Goal: Task Accomplishment & Management: Use online tool/utility

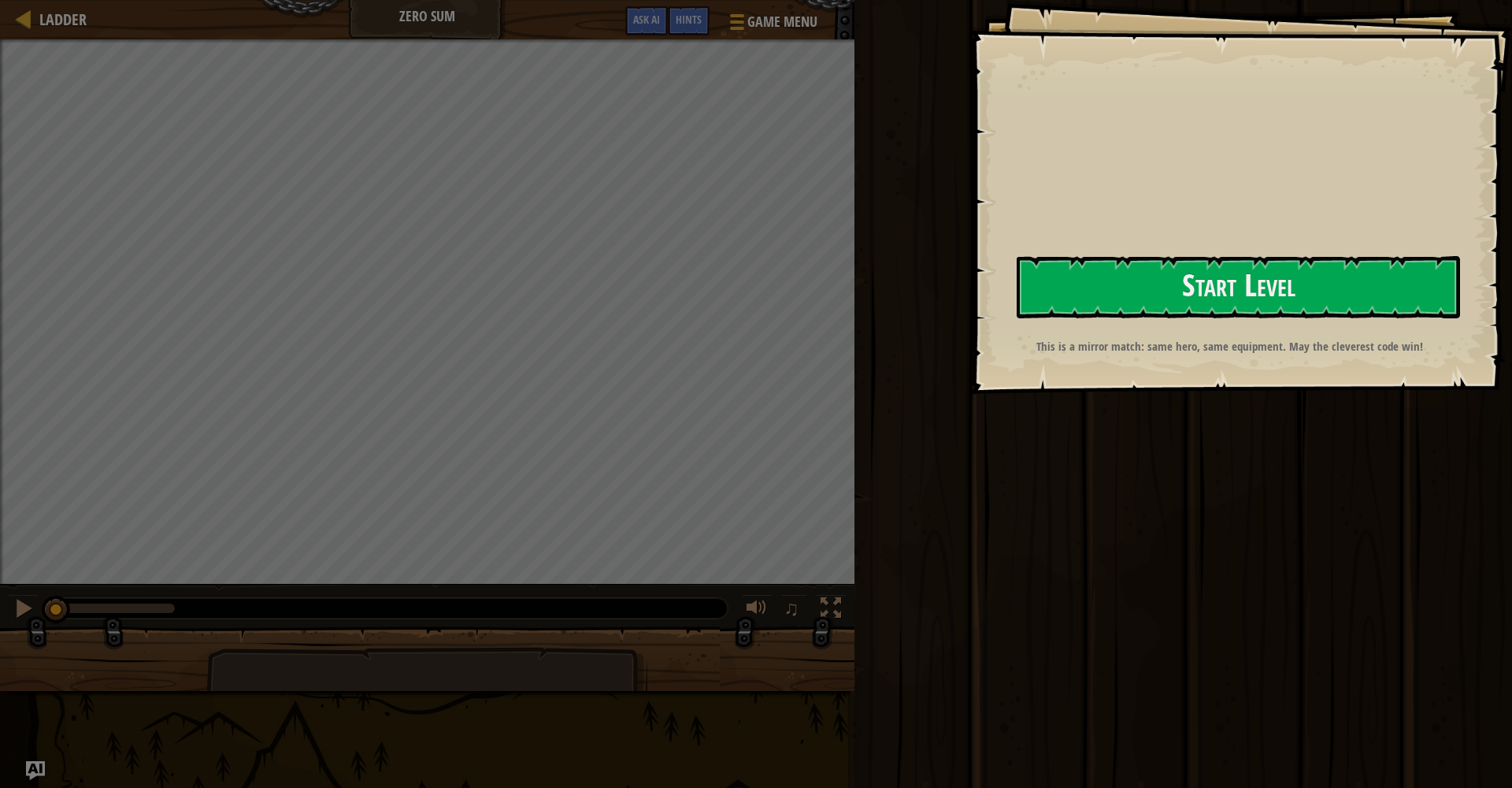
click at [970, 273] on div "Goals Start Level Error loading from server. Try refreshing the page. You'll ne…" at bounding box center [1241, 197] width 542 height 394
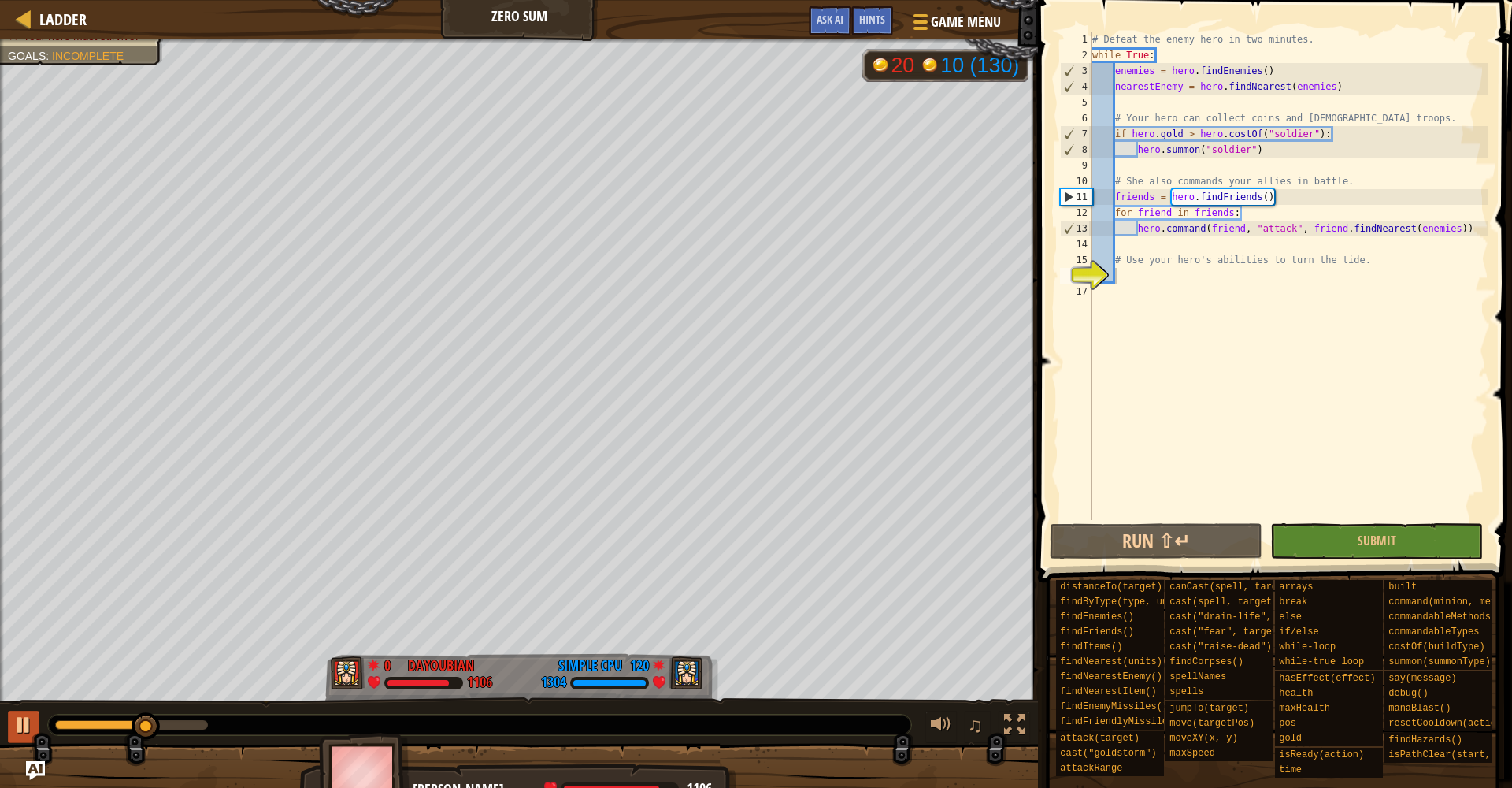
click at [28, 725] on div at bounding box center [24, 724] width 21 height 21
click at [1144, 274] on div "# Defeat the enemy hero in two minutes. while True : enemies = hero . [GEOGRAPH…" at bounding box center [1290, 292] width 400 height 520
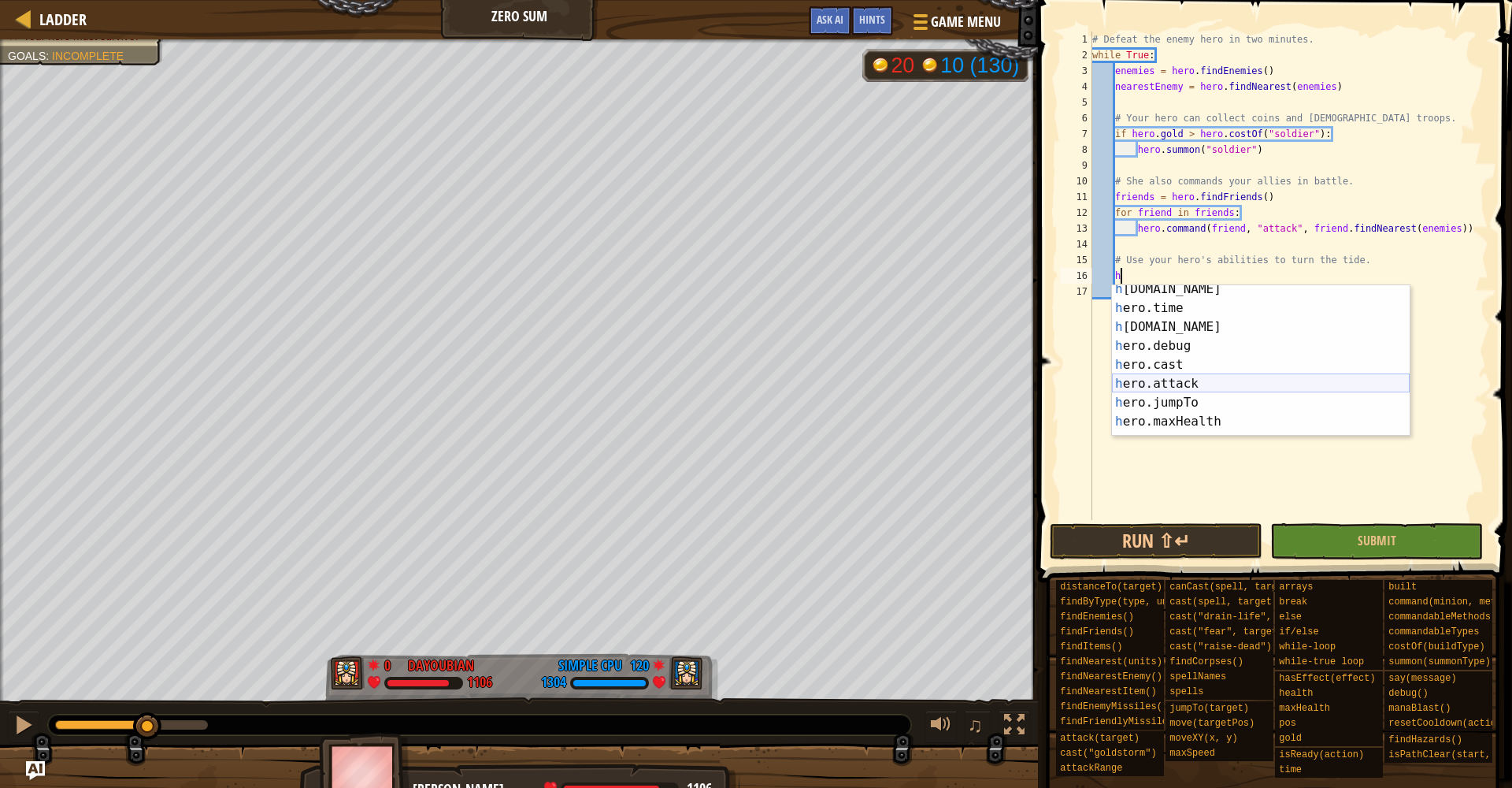
scroll to position [107, 0]
click at [1186, 362] on div "h [DOMAIN_NAME] press enter h ero.time press enter h [DOMAIN_NAME] press enter …" at bounding box center [1261, 367] width 298 height 189
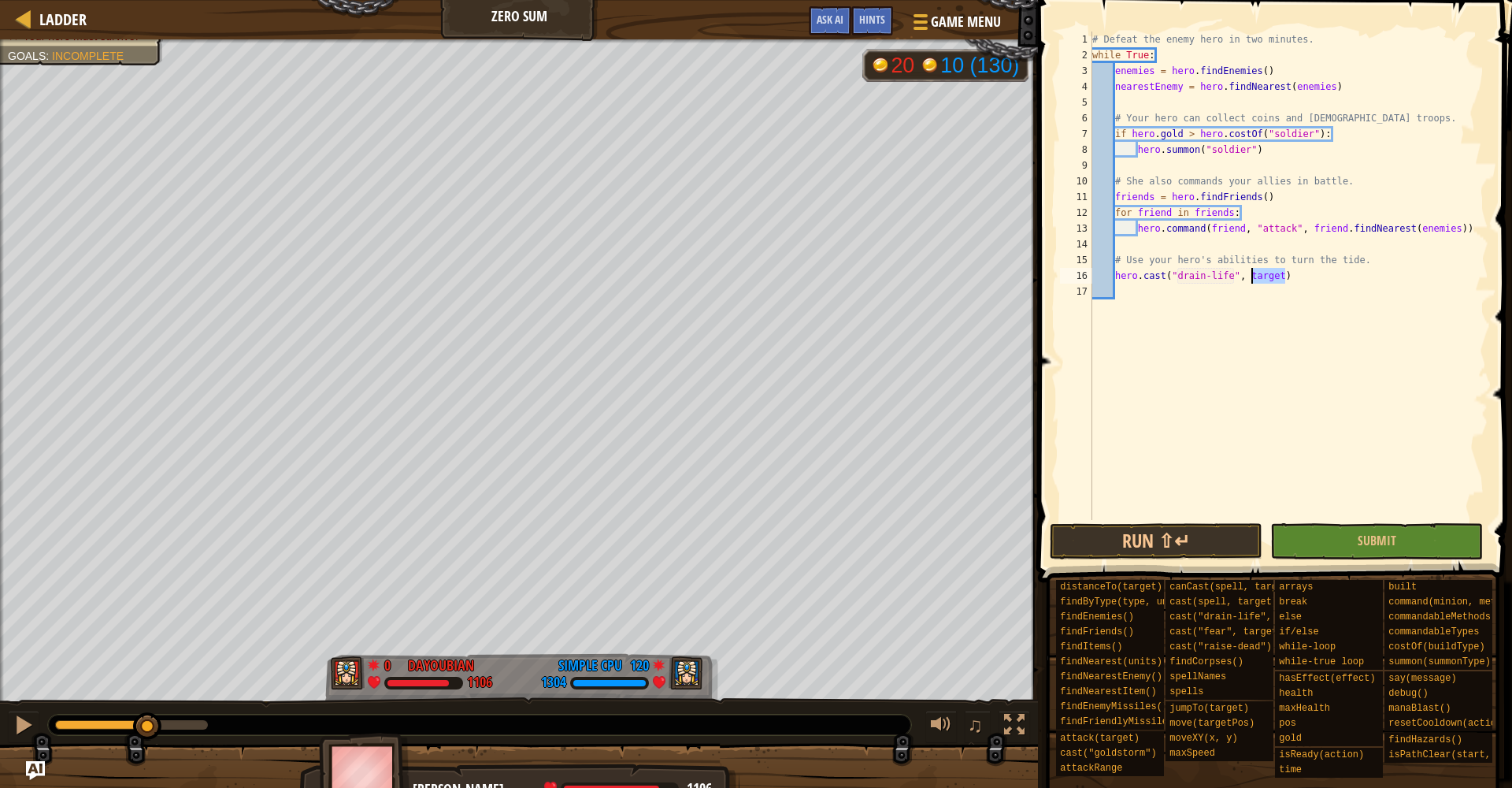
drag, startPoint x: 1280, startPoint y: 276, endPoint x: 1247, endPoint y: 276, distance: 33.0
click at [1250, 276] on div "# Defeat the enemy hero in two minutes. while True : enemies = hero . [GEOGRAPH…" at bounding box center [1290, 292] width 400 height 520
click at [1351, 546] on button "Submit" at bounding box center [1377, 541] width 213 height 37
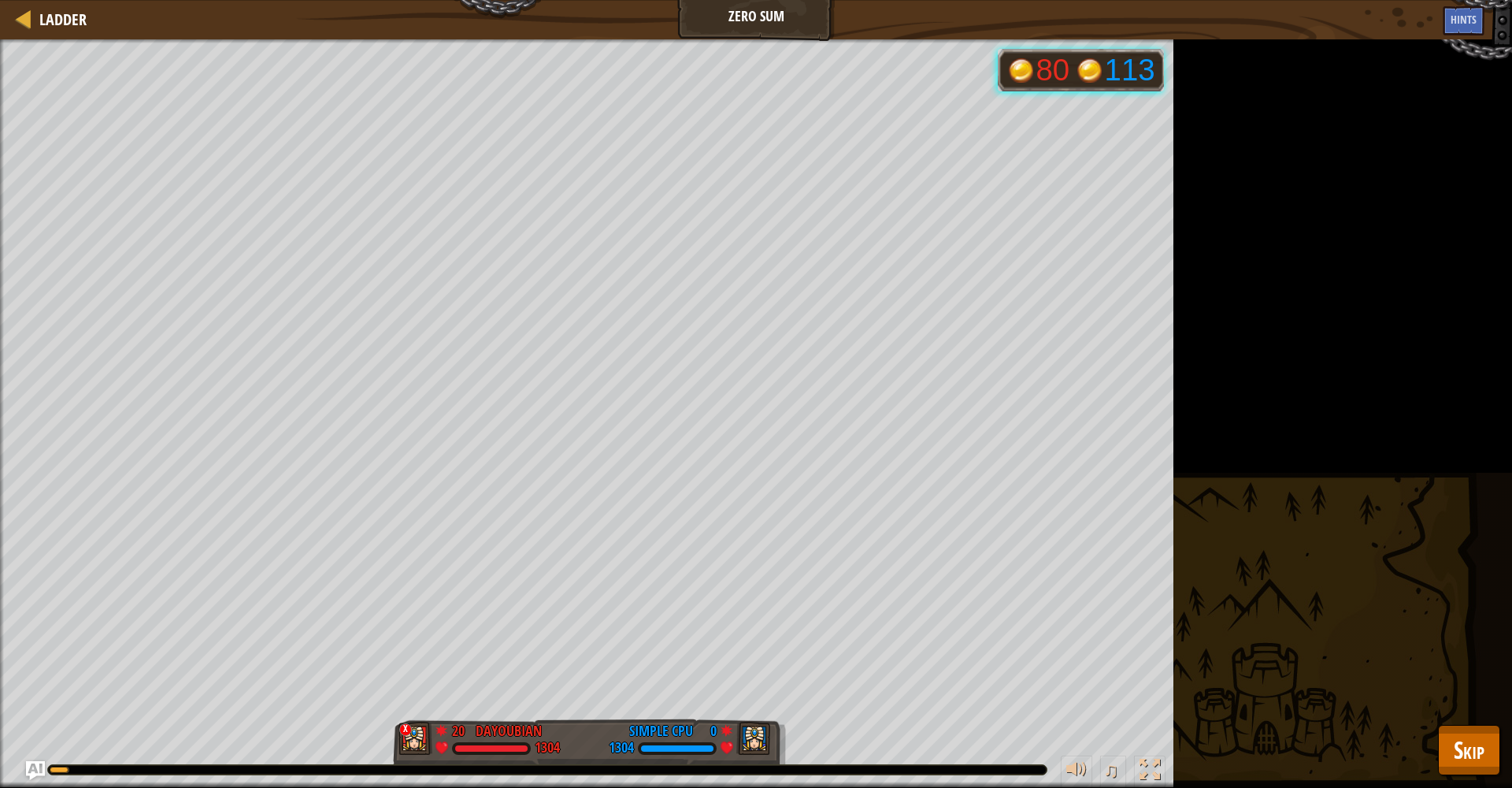
click at [1463, 733] on button "Skip" at bounding box center [1469, 749] width 62 height 50
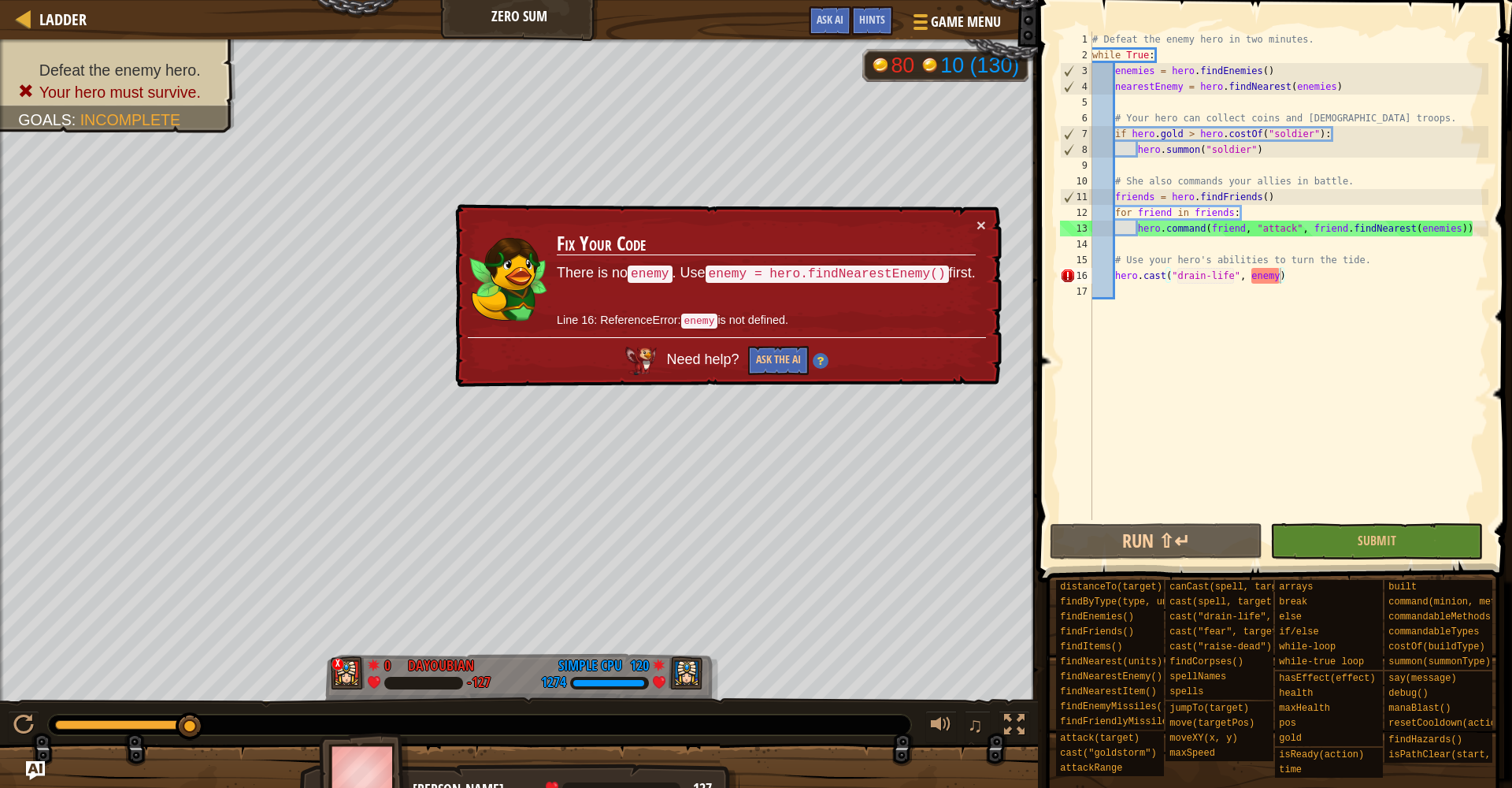
click at [1116, 281] on div "# Defeat the enemy hero in two minutes. while True : enemies = hero . [GEOGRAPH…" at bounding box center [1290, 292] width 400 height 520
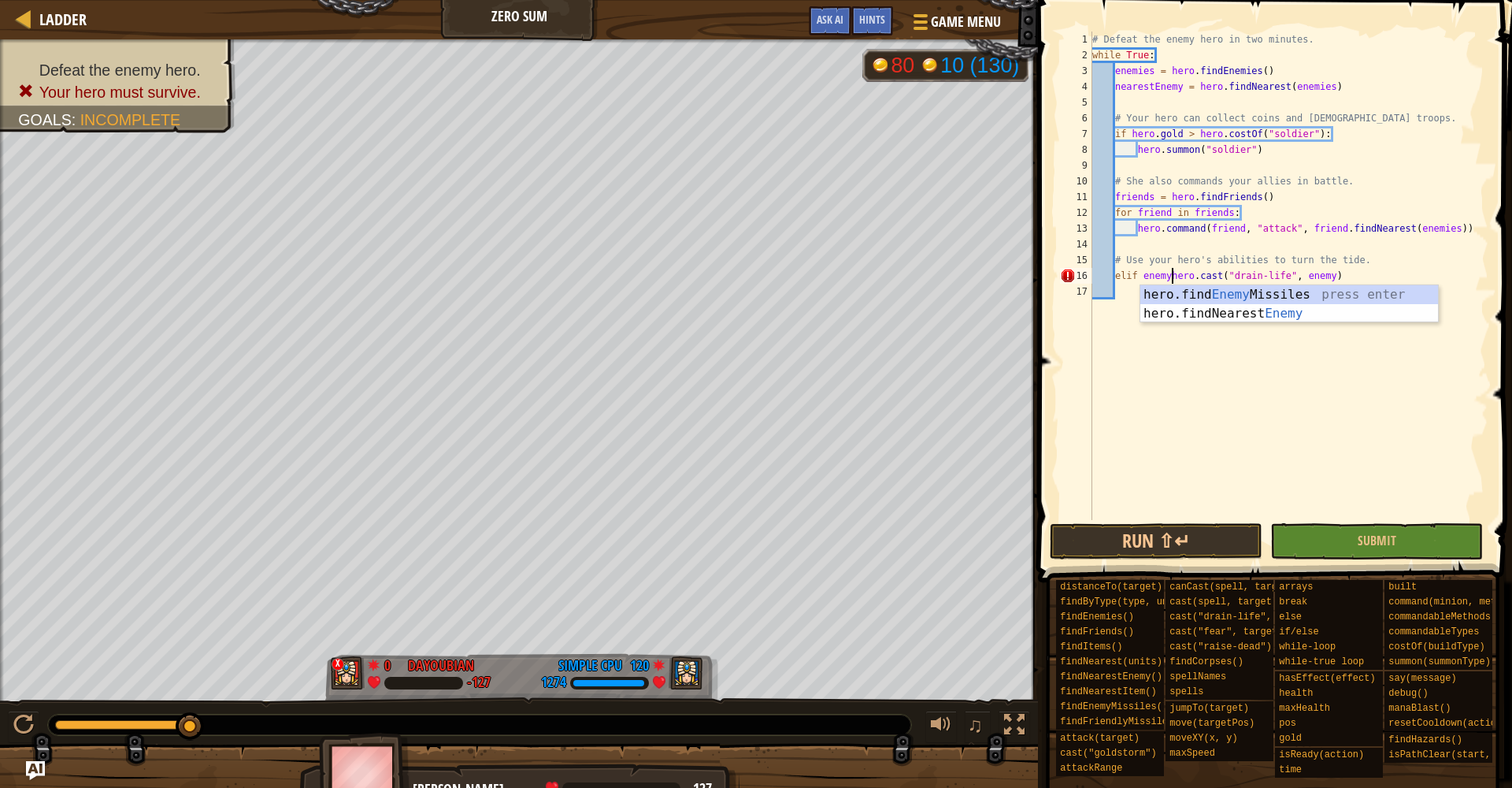
scroll to position [7, 7]
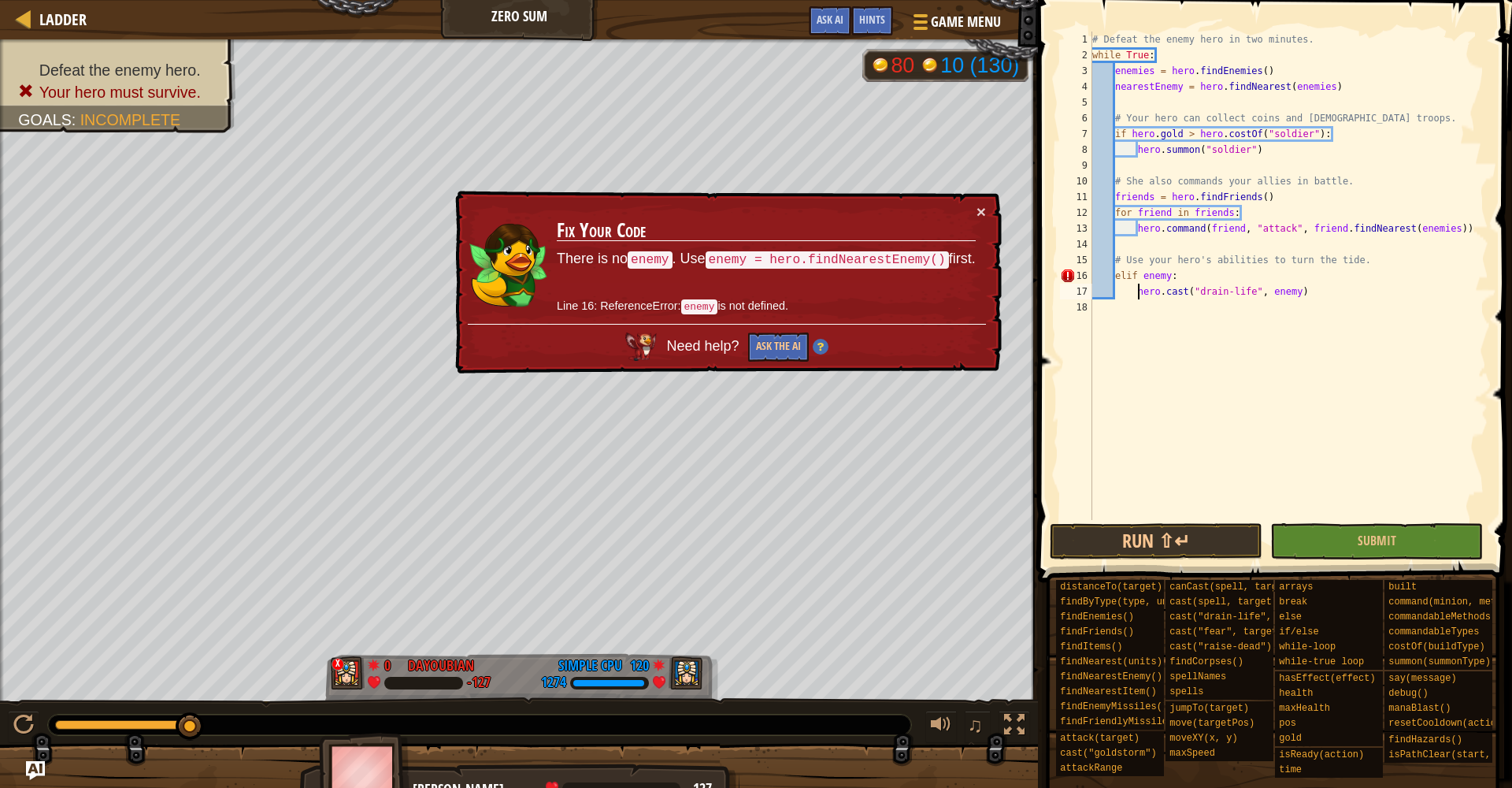
click at [1174, 278] on div "# Defeat the enemy hero in two minutes. while True : enemies = hero . [GEOGRAPH…" at bounding box center [1290, 292] width 400 height 520
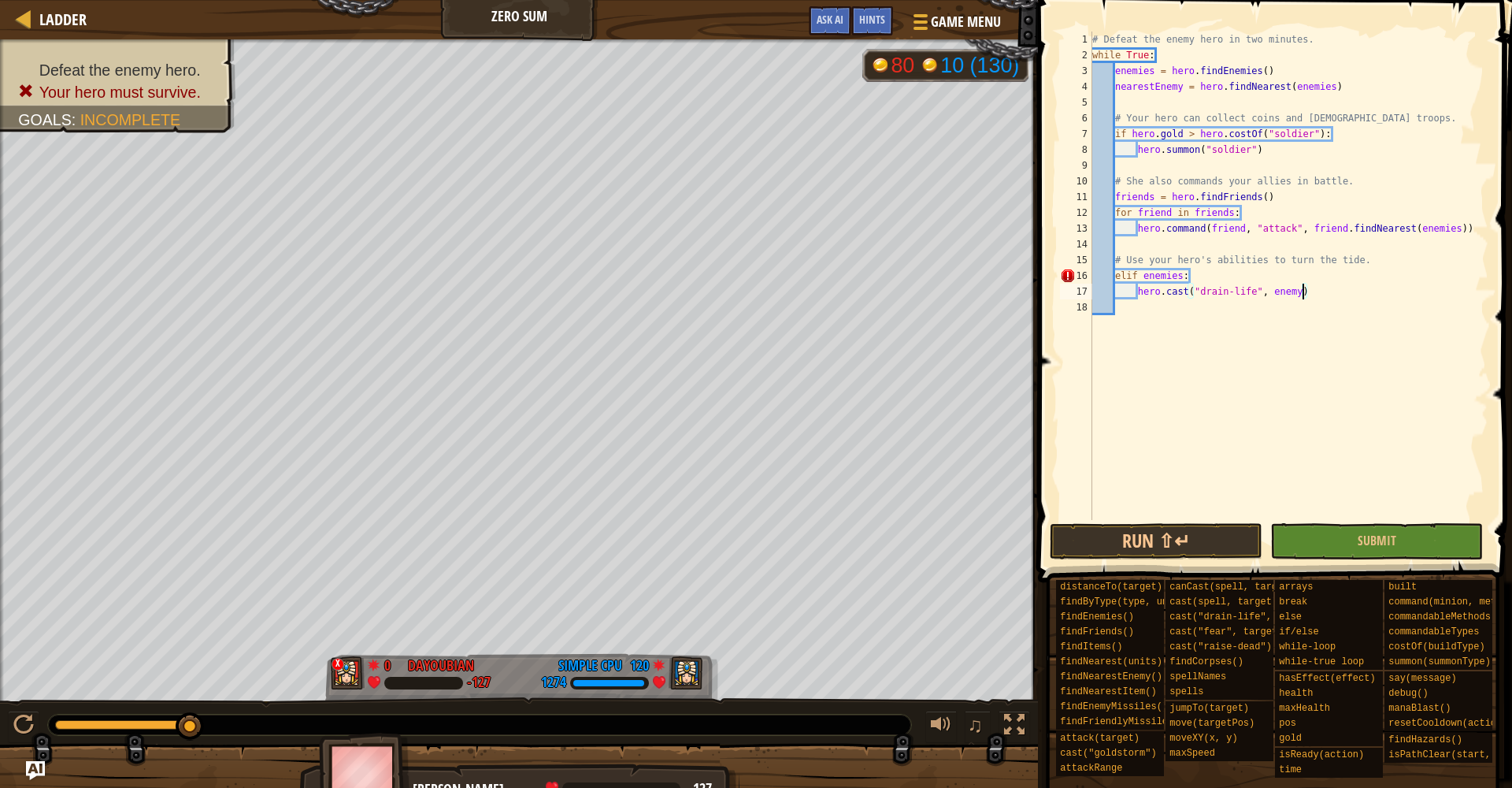
click at [1299, 293] on div "# Defeat the enemy hero in two minutes. while True : enemies = hero . [GEOGRAPH…" at bounding box center [1290, 292] width 400 height 520
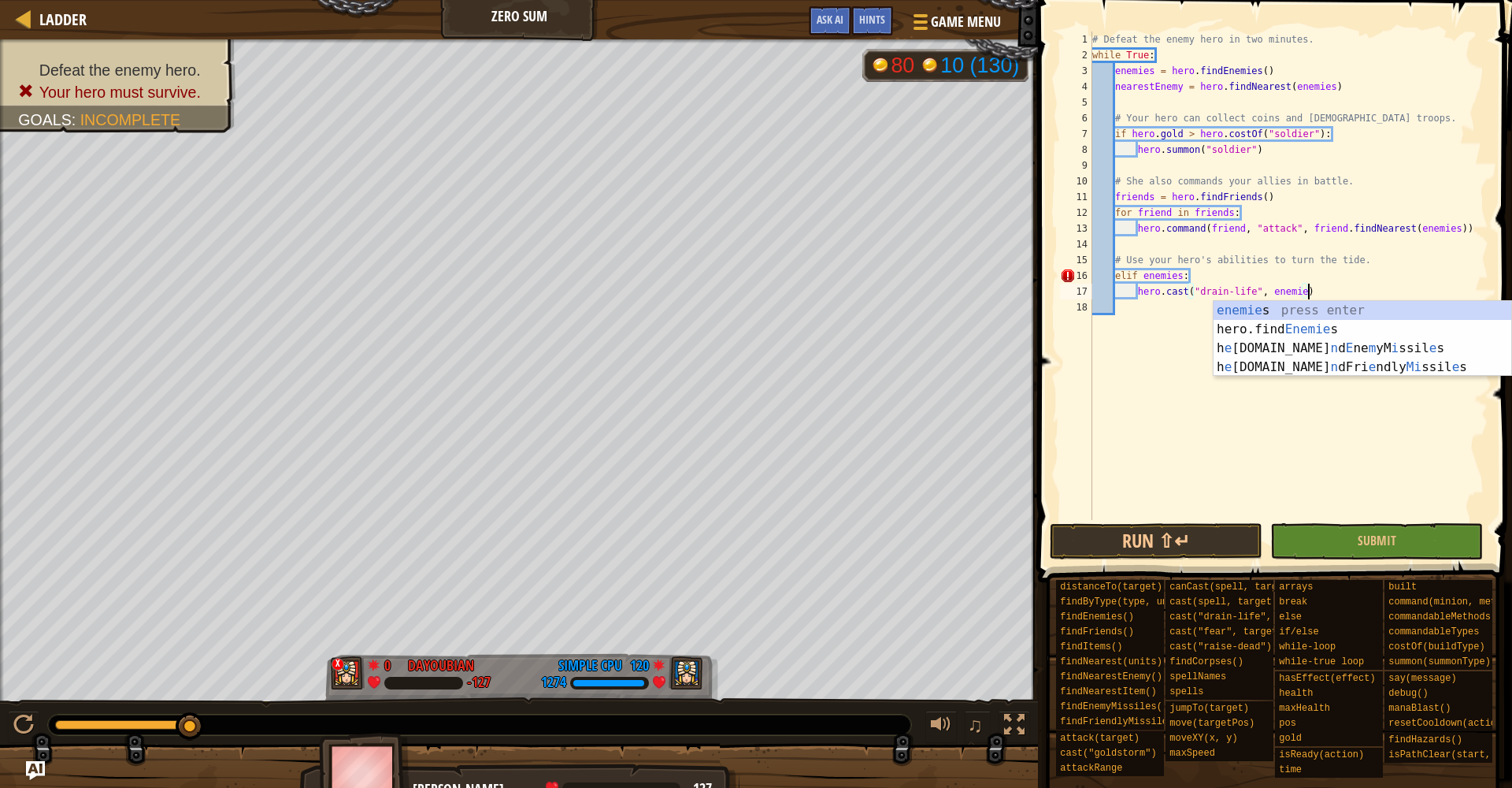
type textarea "hero.cast("drain-life", enemies)"
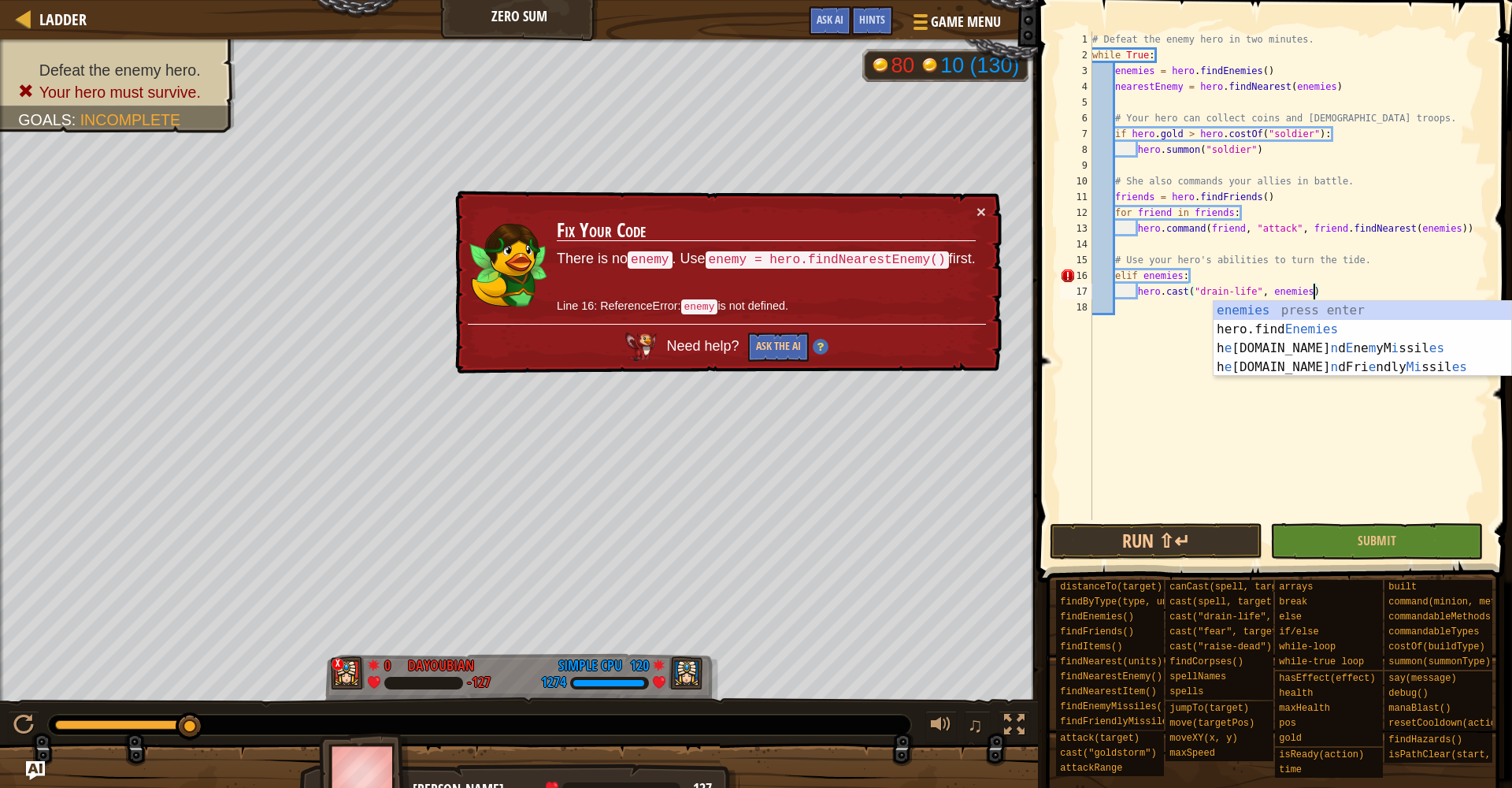
click at [1098, 379] on div "# Defeat the enemy hero in two minutes. while True : enemies = hero . [GEOGRAPH…" at bounding box center [1290, 292] width 400 height 520
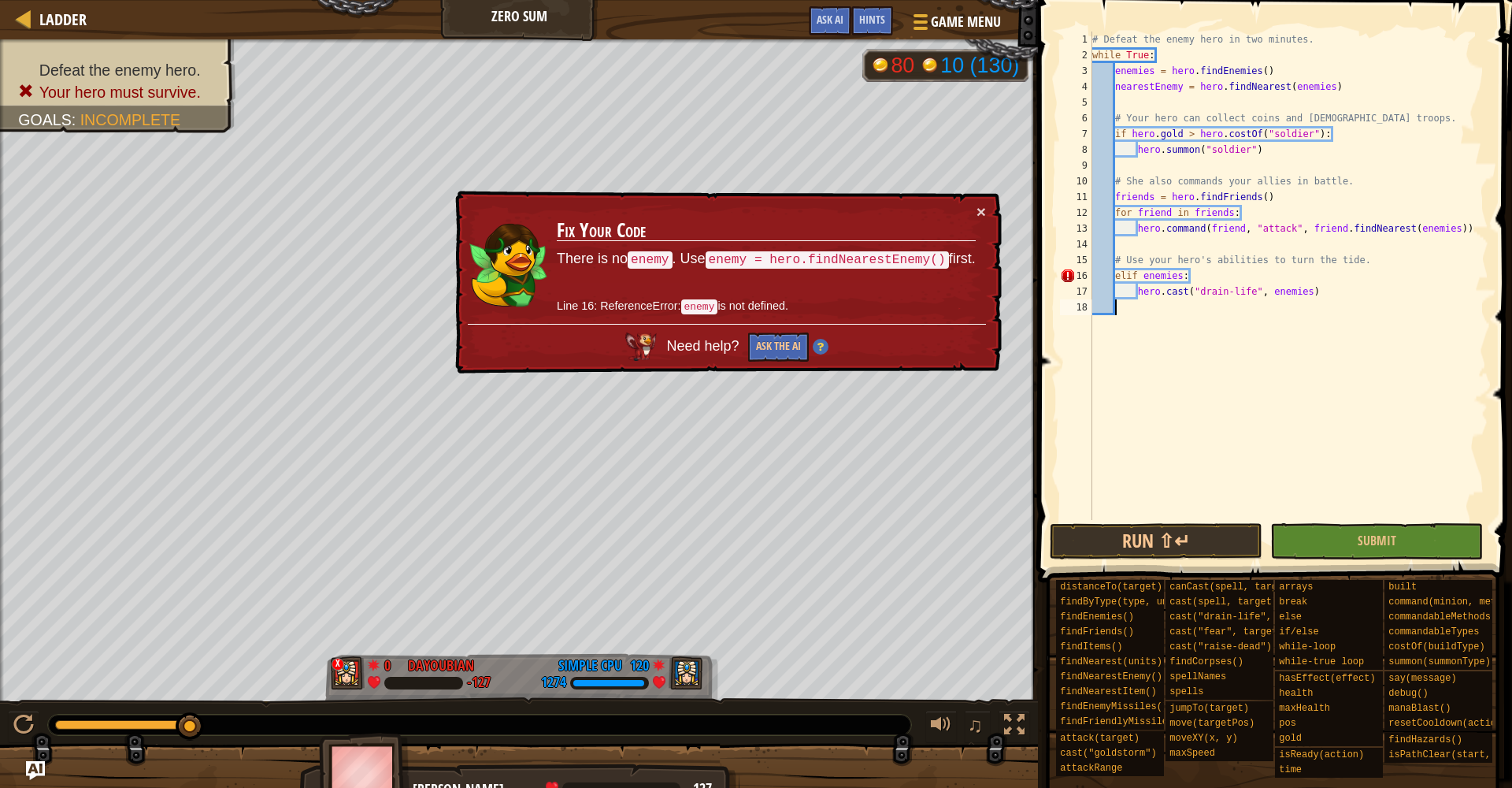
scroll to position [7, 1]
click at [1183, 277] on div "# Defeat the enemy hero in two minutes. while True : enemies = hero . [GEOGRAPH…" at bounding box center [1290, 292] width 400 height 520
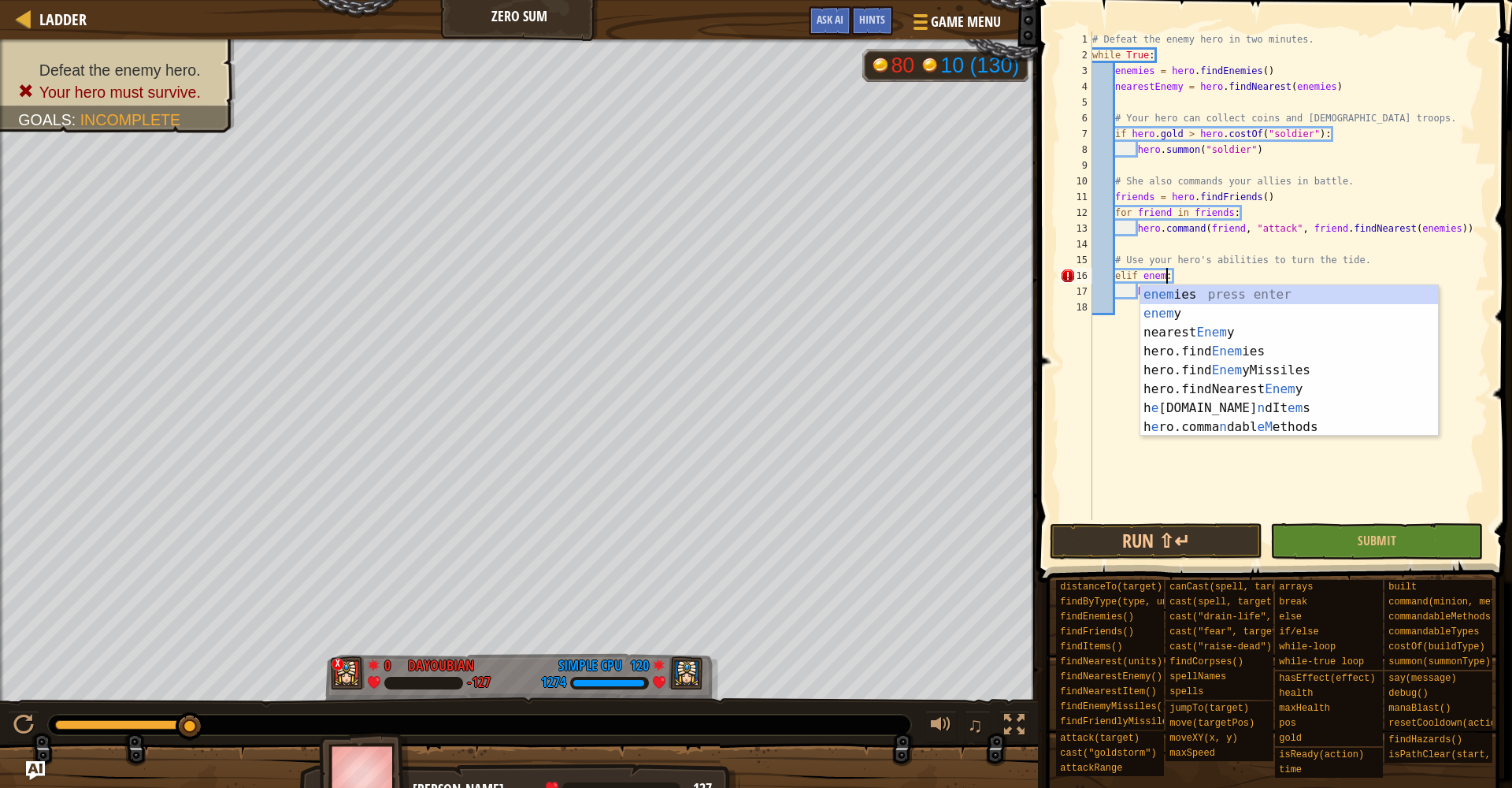
type textarea "elif enemy:"
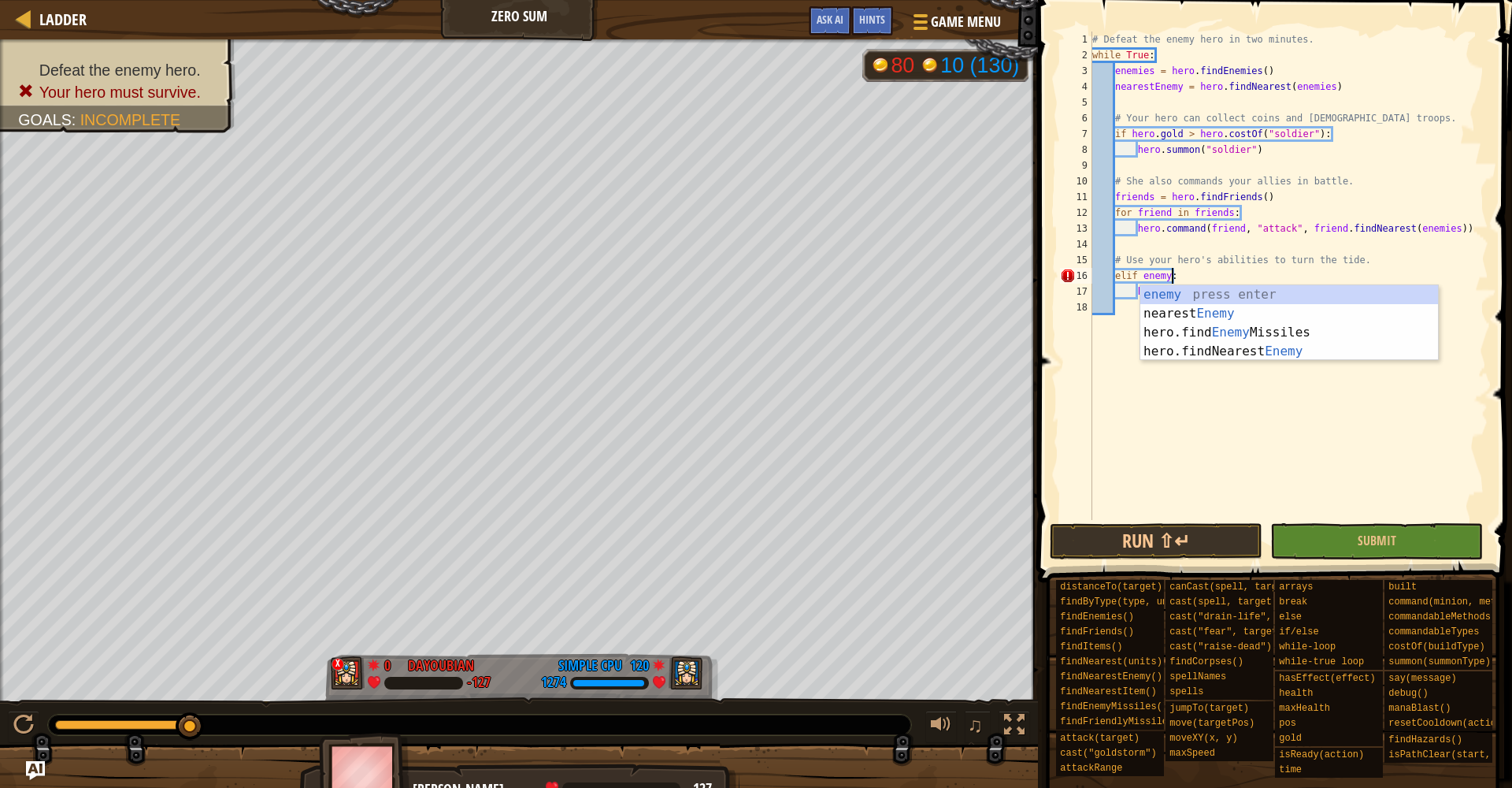
click at [1238, 434] on div "# Defeat the enemy hero in two minutes. while True : enemies = hero . [GEOGRAPH…" at bounding box center [1290, 292] width 400 height 520
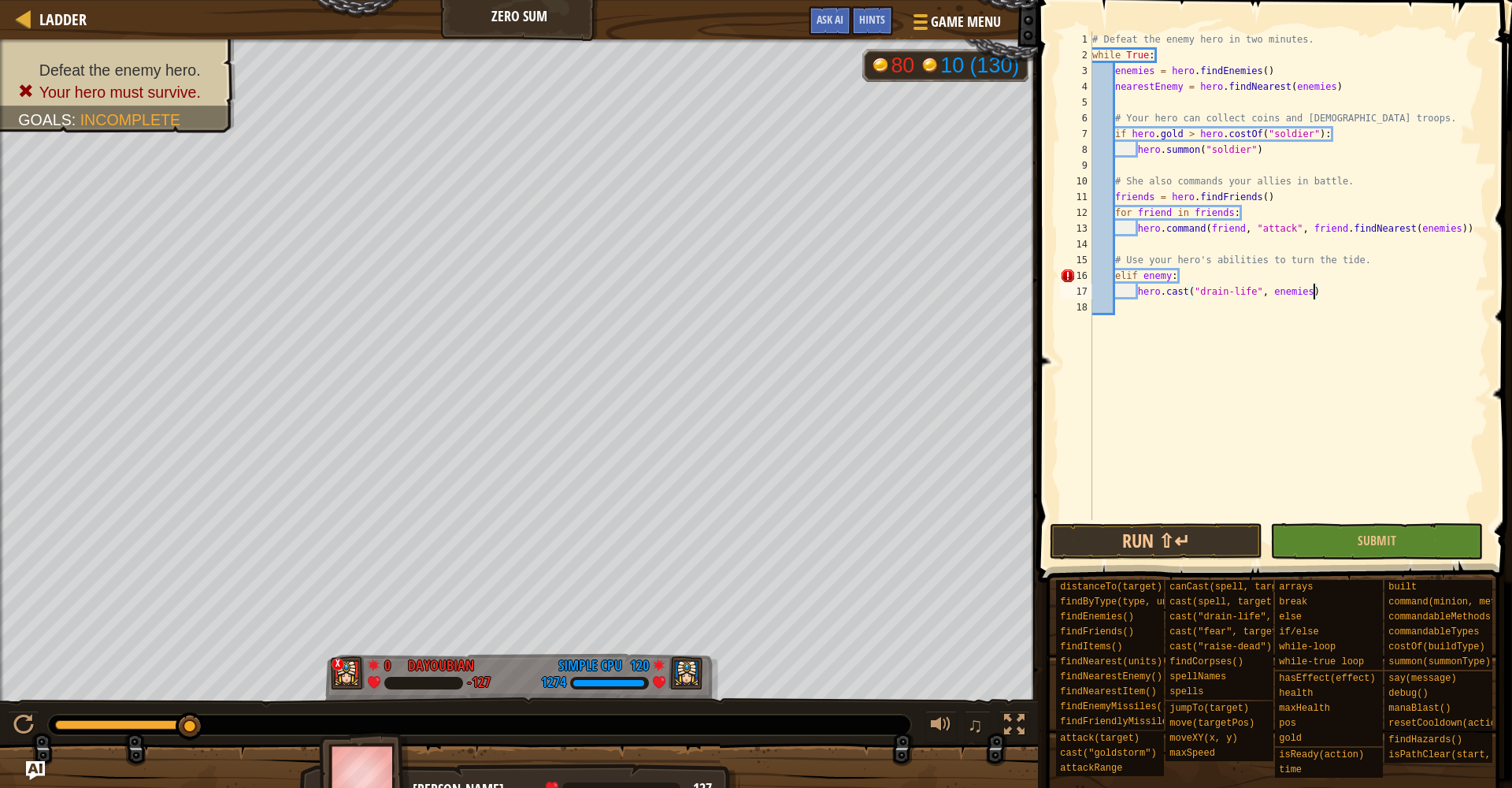
scroll to position [1, 0]
drag, startPoint x: 1314, startPoint y: 294, endPoint x: 1295, endPoint y: 297, distance: 19.2
click at [1295, 297] on div "# Defeat the enemy hero in two minutes. while True : enemies = hero . [GEOGRAPH…" at bounding box center [1290, 292] width 400 height 520
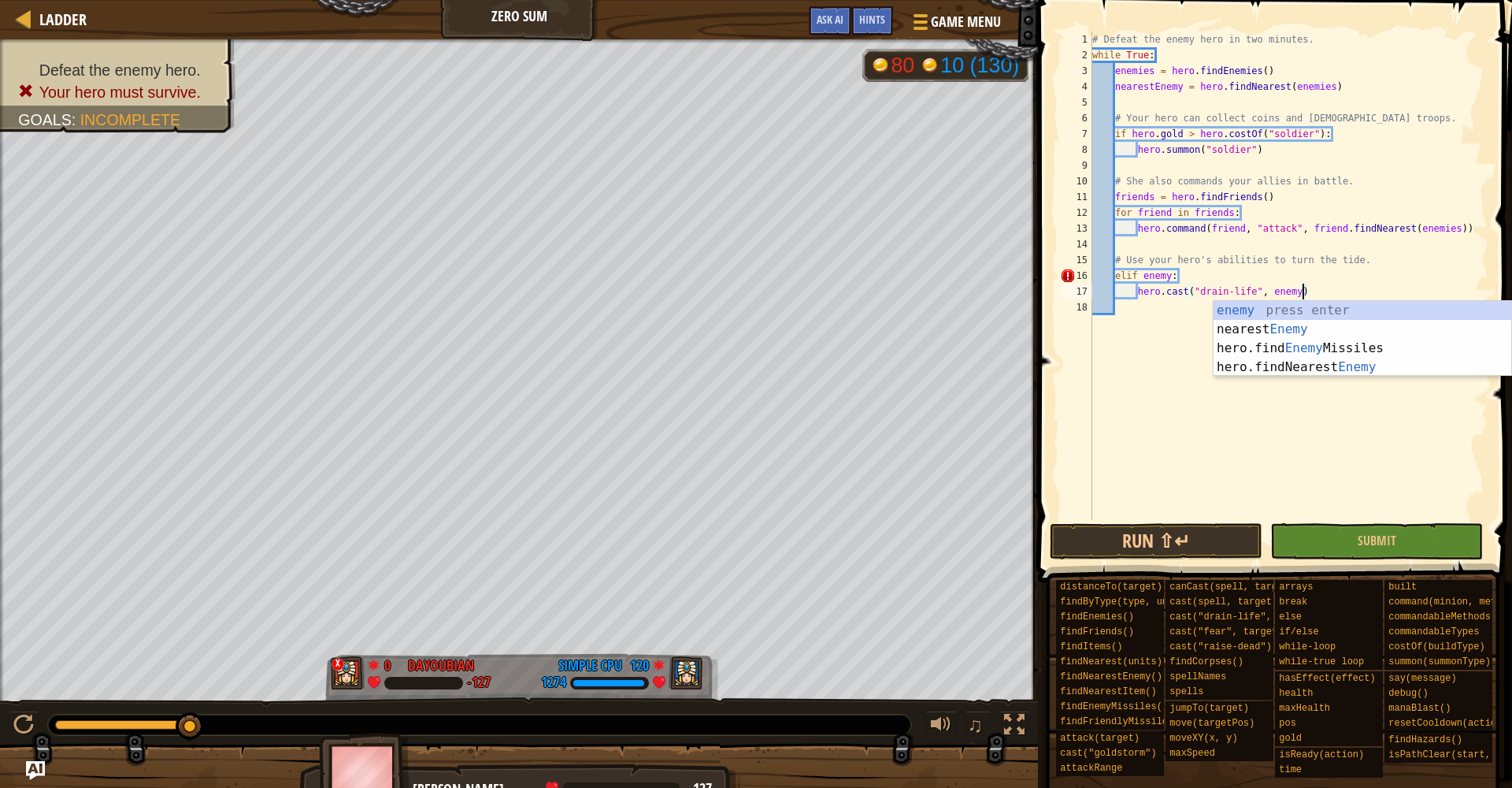
scroll to position [0, 1]
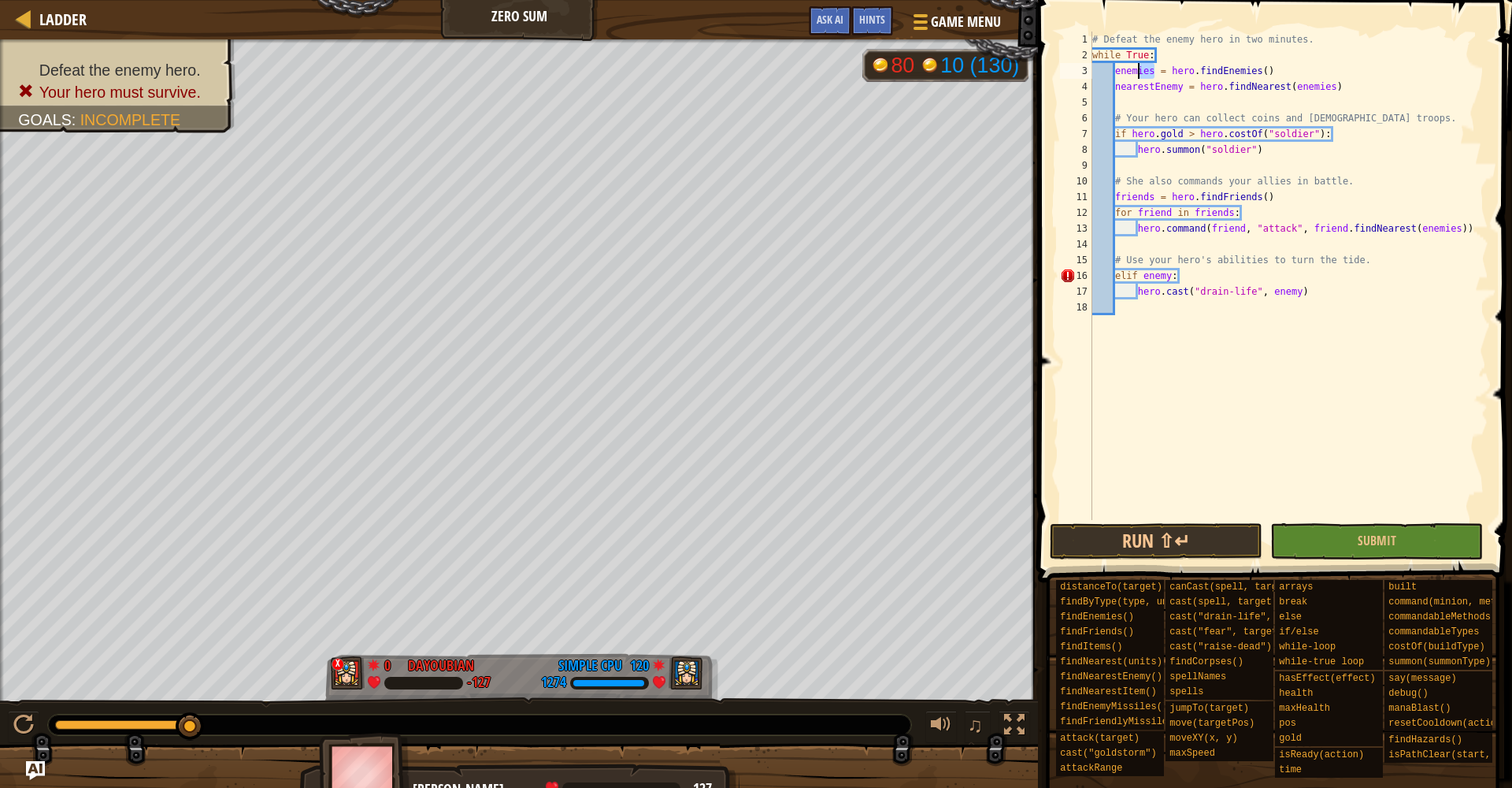
drag, startPoint x: 1148, startPoint y: 71, endPoint x: 1148, endPoint y: 84, distance: 13.0
click at [1144, 80] on div "# Defeat the enemy hero in two minutes. while True : enemies = hero . [GEOGRAPH…" at bounding box center [1290, 292] width 400 height 520
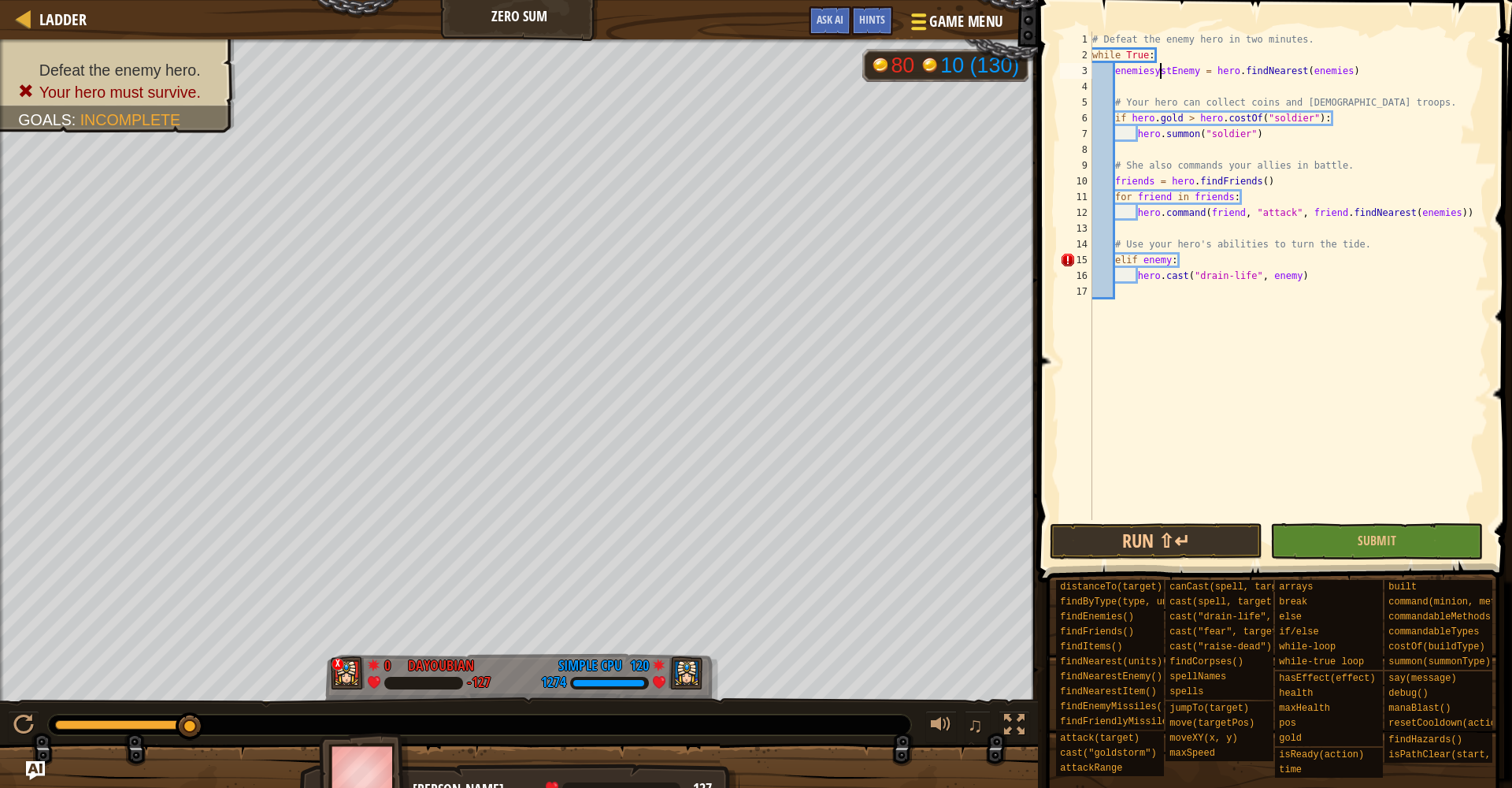
type textarea "enemiesystEnemy = hero.findNearest(enemies)"
click at [952, 28] on span "Game Menu" at bounding box center [966, 22] width 73 height 22
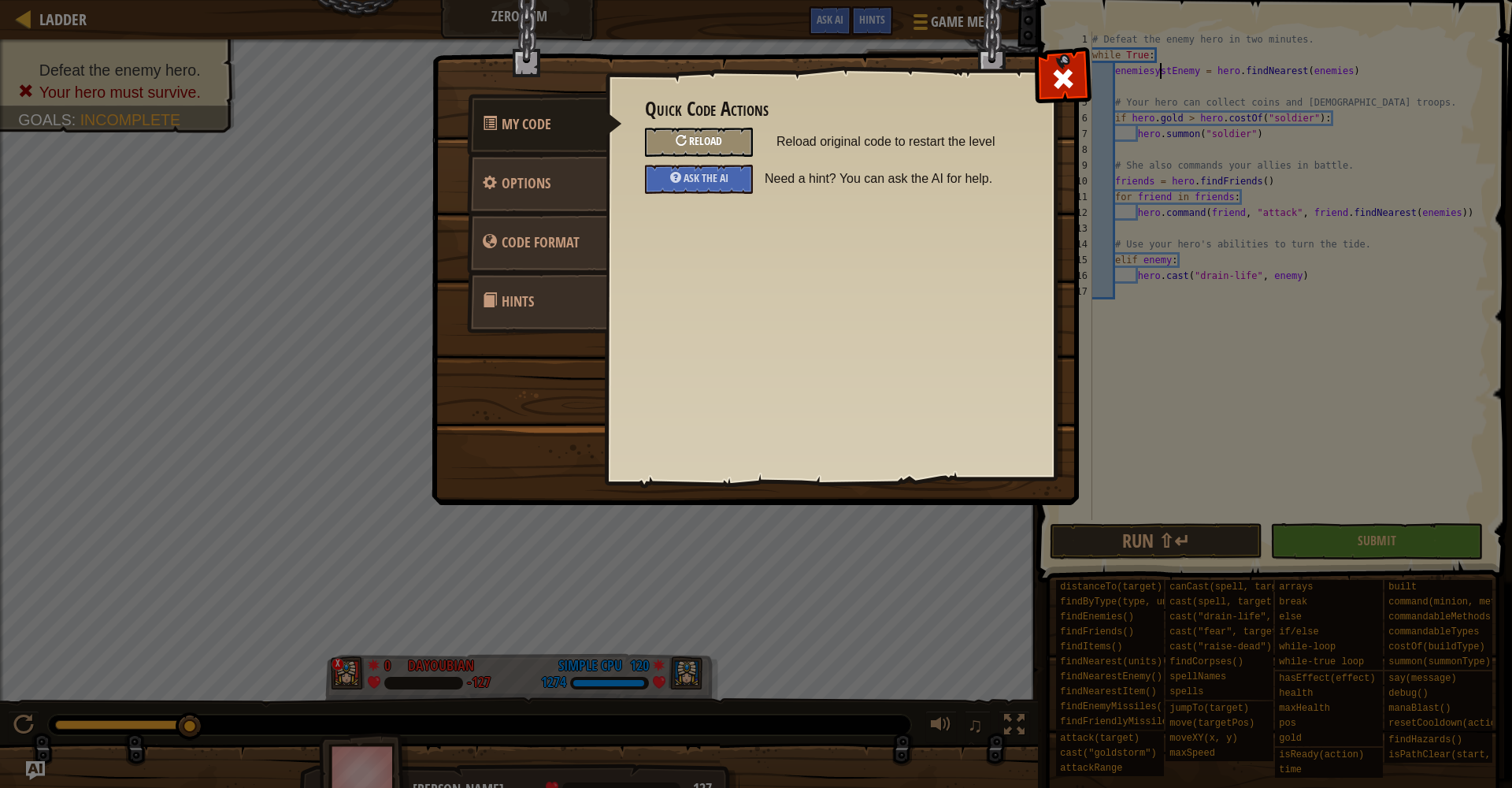
click at [708, 142] on span "Reload" at bounding box center [705, 140] width 33 height 15
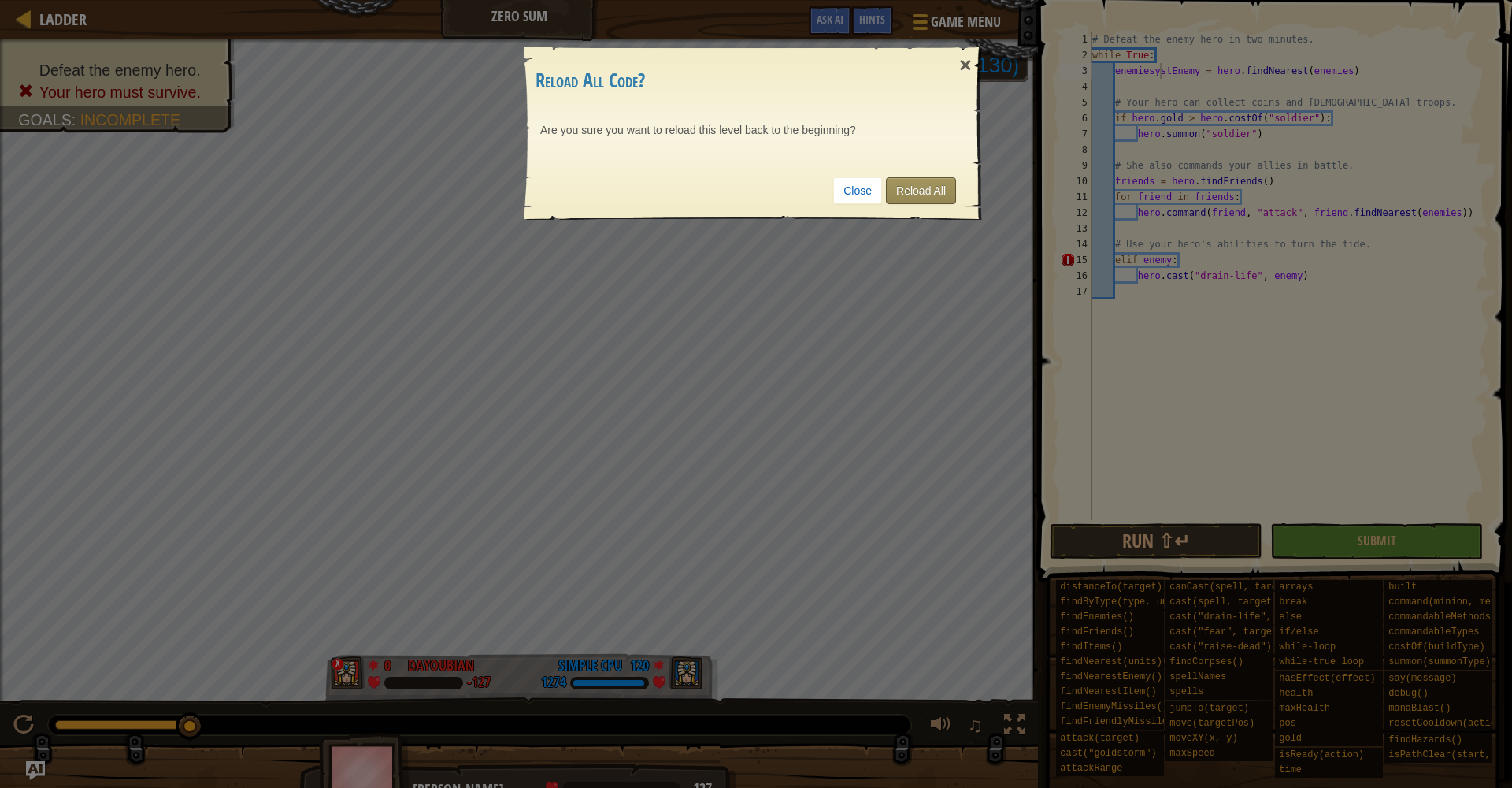
click at [939, 185] on link "Reload All" at bounding box center [921, 190] width 70 height 27
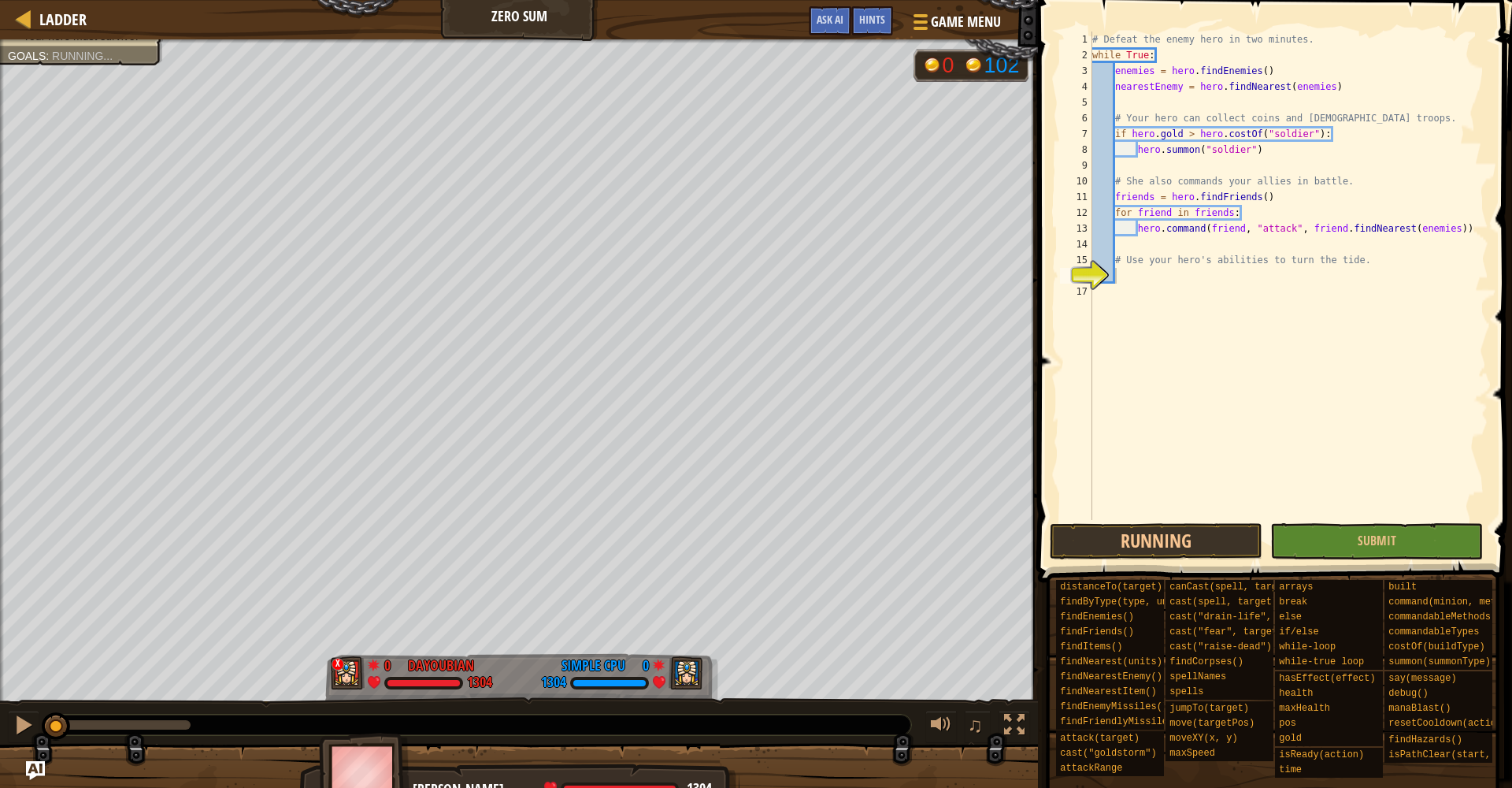
scroll to position [7, 1]
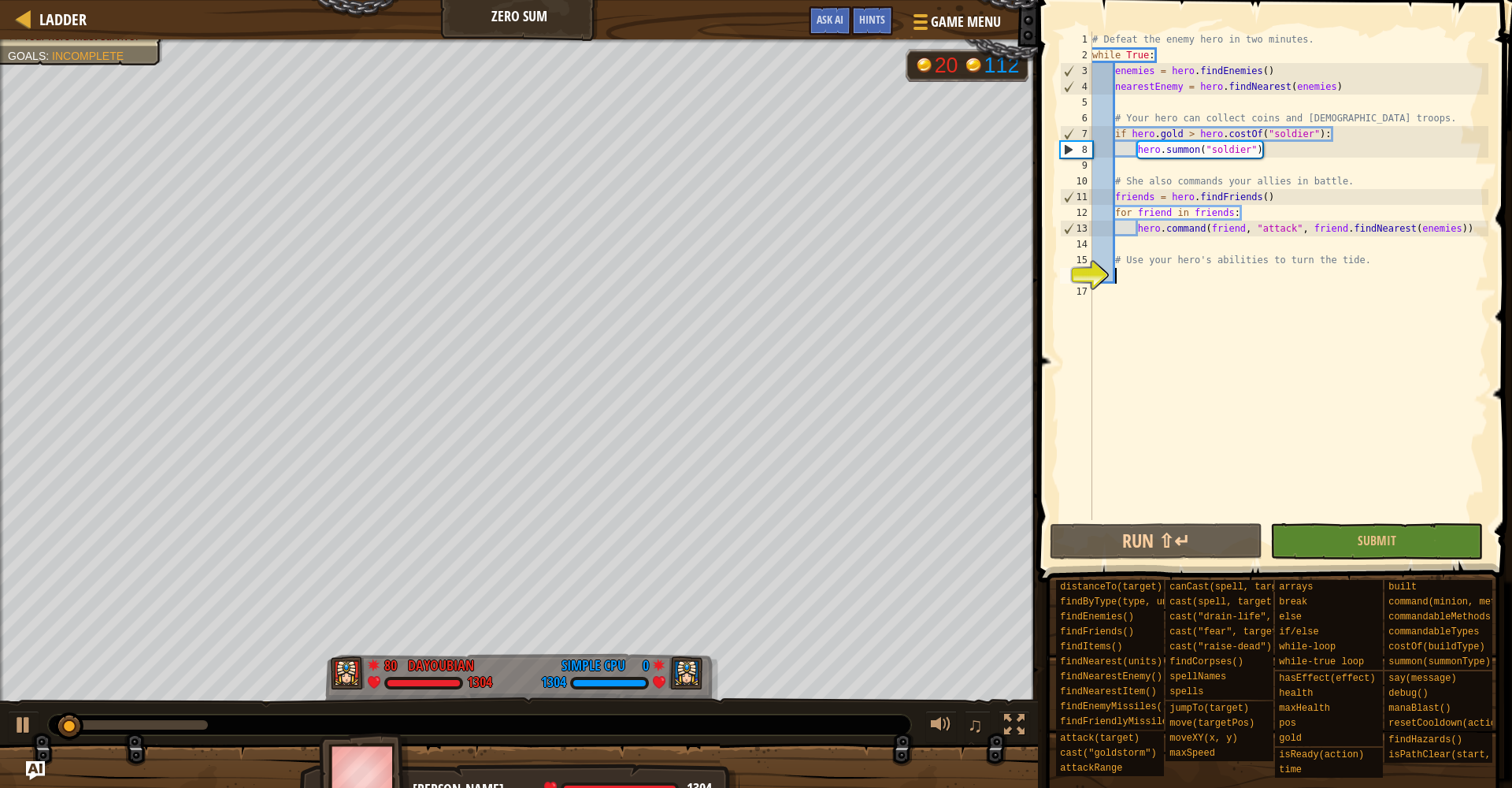
drag, startPoint x: 23, startPoint y: 730, endPoint x: 49, endPoint y: 729, distance: 26.0
click at [24, 730] on div at bounding box center [24, 724] width 21 height 21
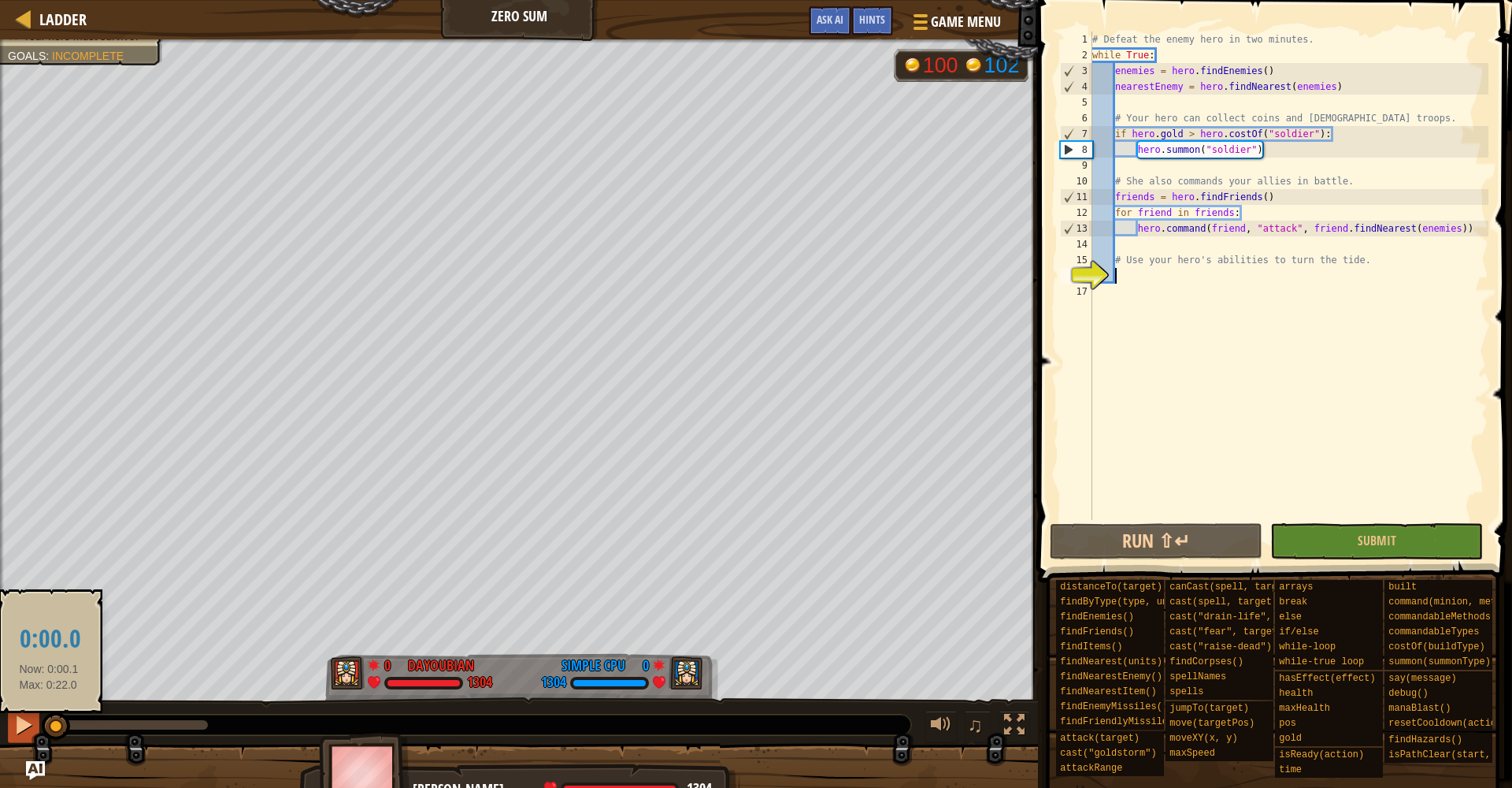
drag, startPoint x: 64, startPoint y: 727, endPoint x: 39, endPoint y: 726, distance: 25.0
click at [39, 726] on div "♫" at bounding box center [519, 721] width 1038 height 47
click at [1148, 285] on div "# Defeat the enemy hero in two minutes. while True : enemies = hero . [GEOGRAPH…" at bounding box center [1290, 292] width 400 height 520
click at [1140, 274] on div "# Defeat the enemy hero in two minutes. while True : enemies = hero . [GEOGRAPH…" at bounding box center [1290, 292] width 400 height 520
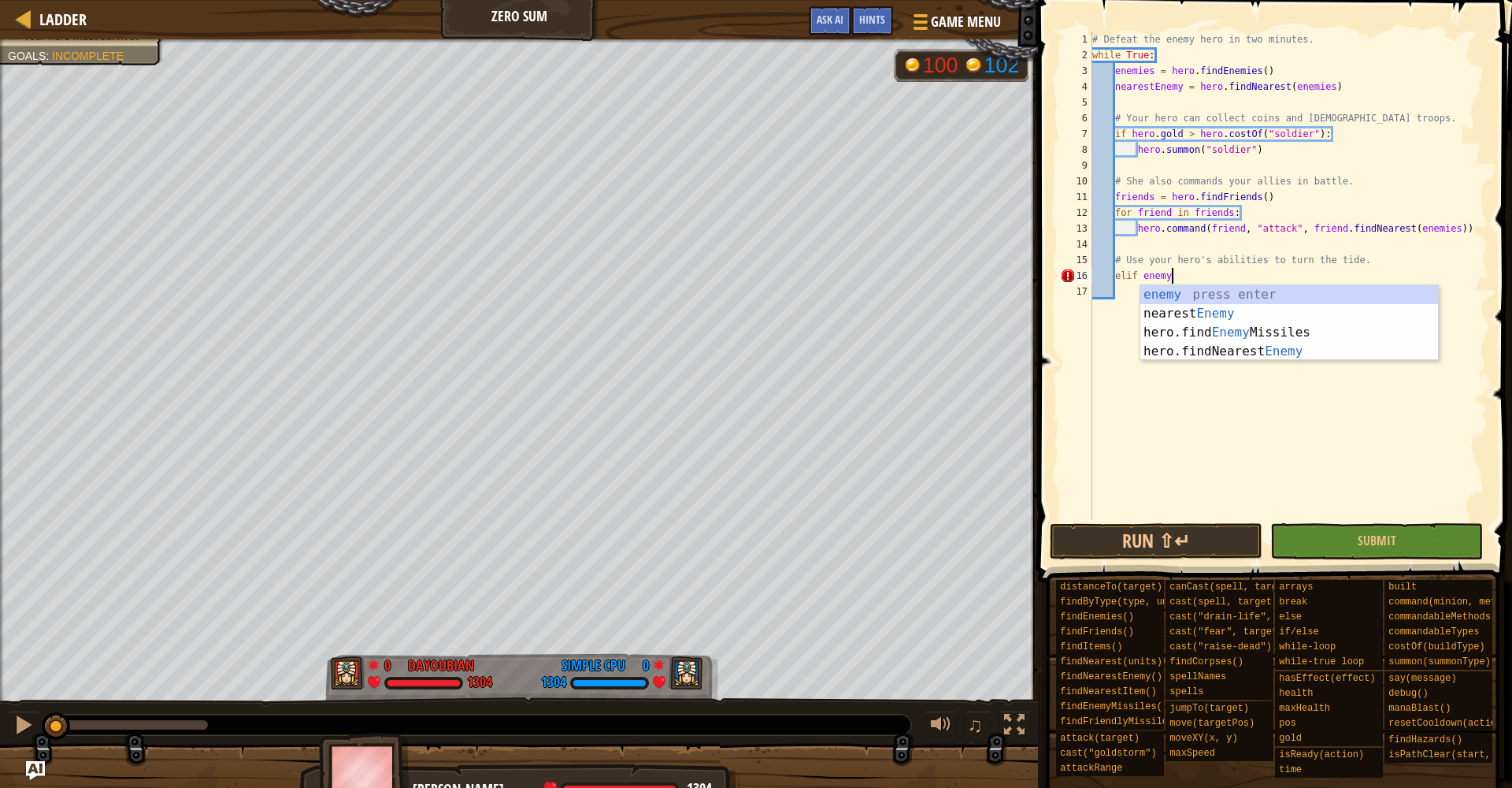
scroll to position [7, 6]
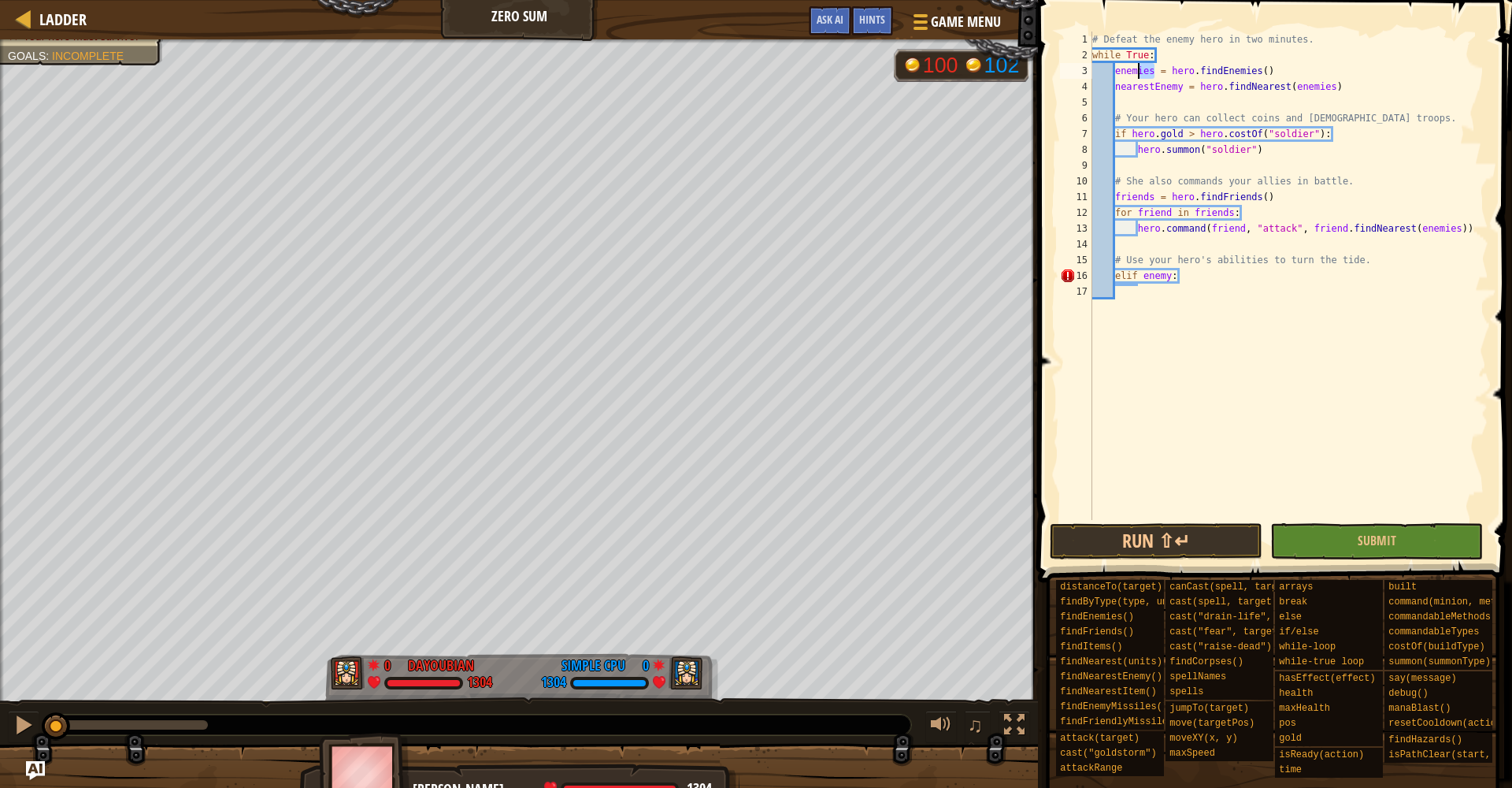
drag, startPoint x: 1155, startPoint y: 73, endPoint x: 1140, endPoint y: 75, distance: 15.1
click at [1140, 75] on div "# Defeat the enemy hero in two minutes. while True : enemies = hero . [GEOGRAPH…" at bounding box center [1290, 292] width 400 height 520
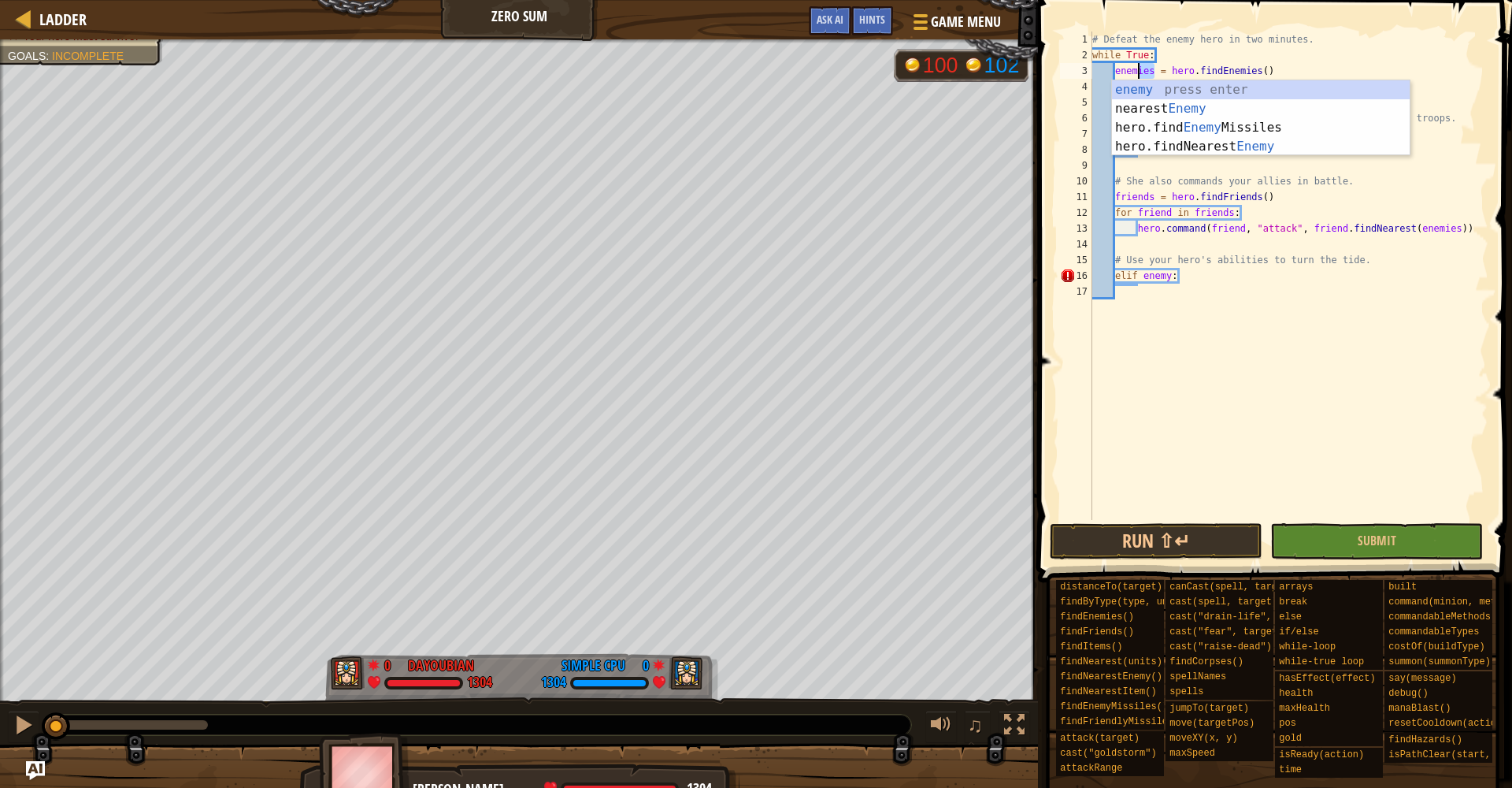
scroll to position [7, 5]
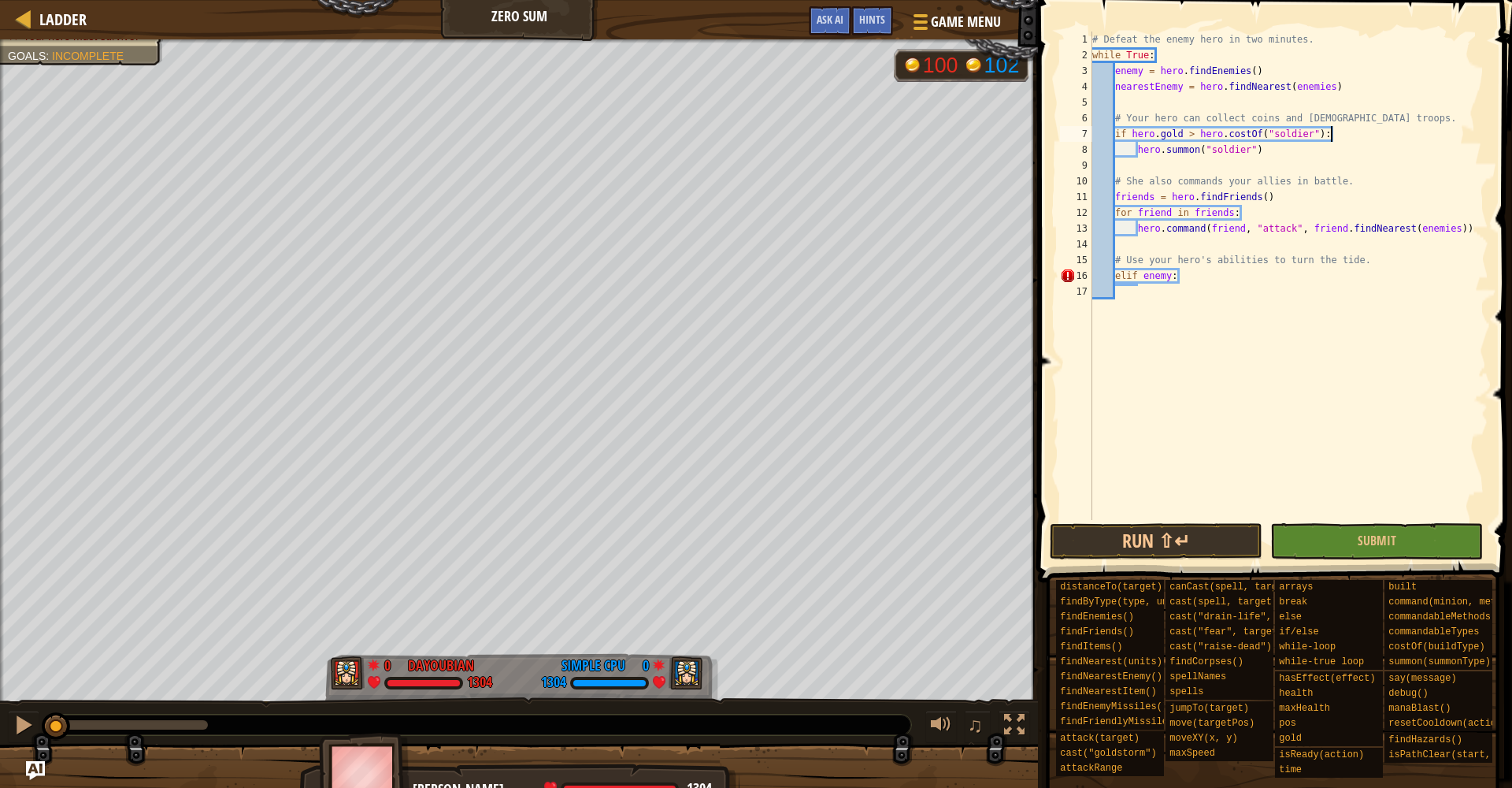
click at [1472, 141] on div "# Defeat the enemy hero in two minutes. while True : enemy = hero . [GEOGRAPHIC…" at bounding box center [1290, 292] width 400 height 520
click at [1212, 69] on div "# Defeat the enemy hero in two minutes. while True : enemy = hero . [GEOGRAPHIC…" at bounding box center [1290, 292] width 400 height 520
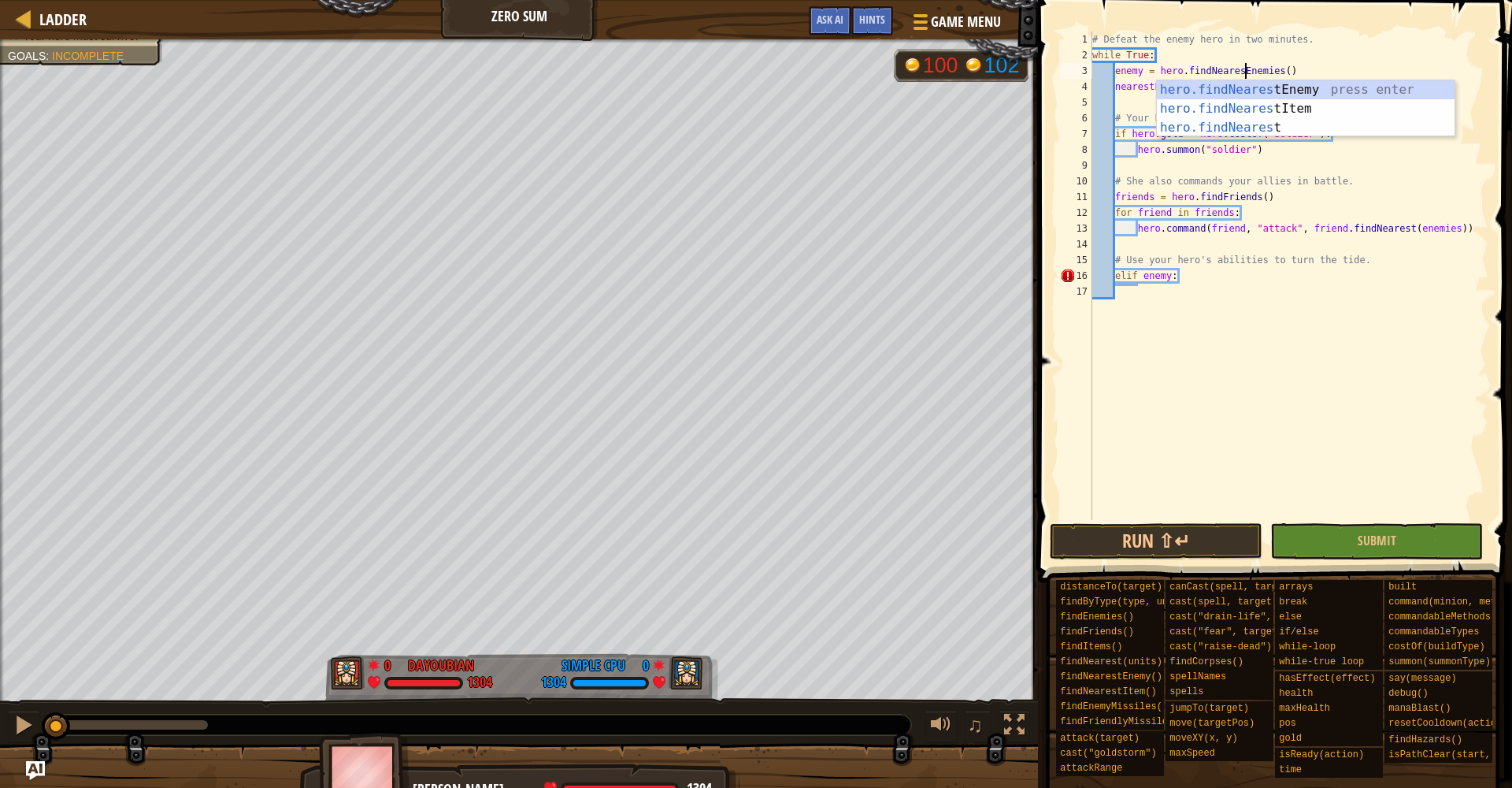
scroll to position [7, 14]
click at [1287, 71] on div "# Defeat the enemy hero in two minutes. while True : enemy = hero . findNearest…" at bounding box center [1290, 292] width 400 height 520
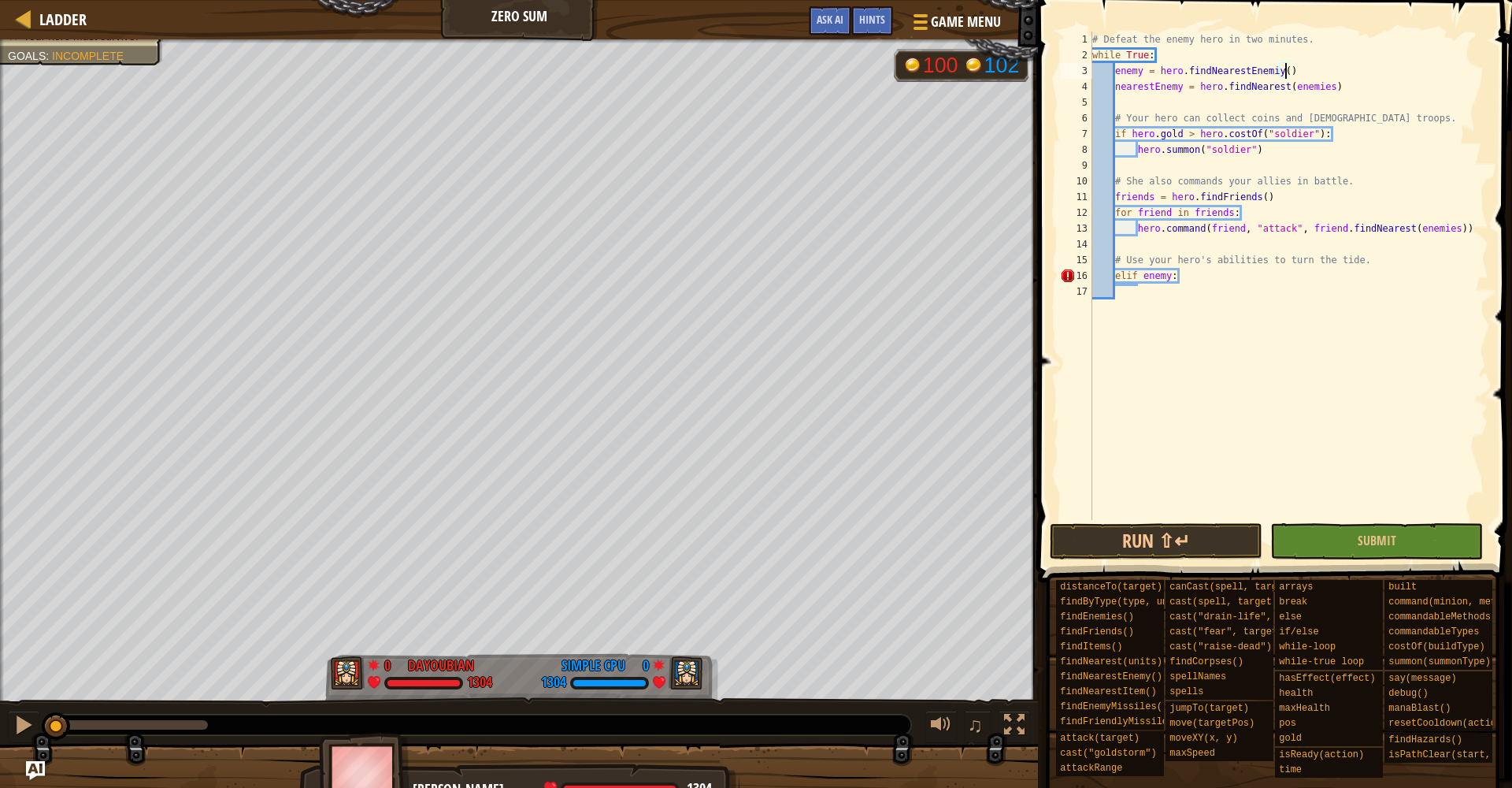
scroll to position [7, 17]
type textarea "enemy = hero.findNearestEnemy()"
click at [1124, 298] on div "# Defeat the enemy hero in two minutes. while True : enemy = hero . findNearest…" at bounding box center [1290, 292] width 400 height 520
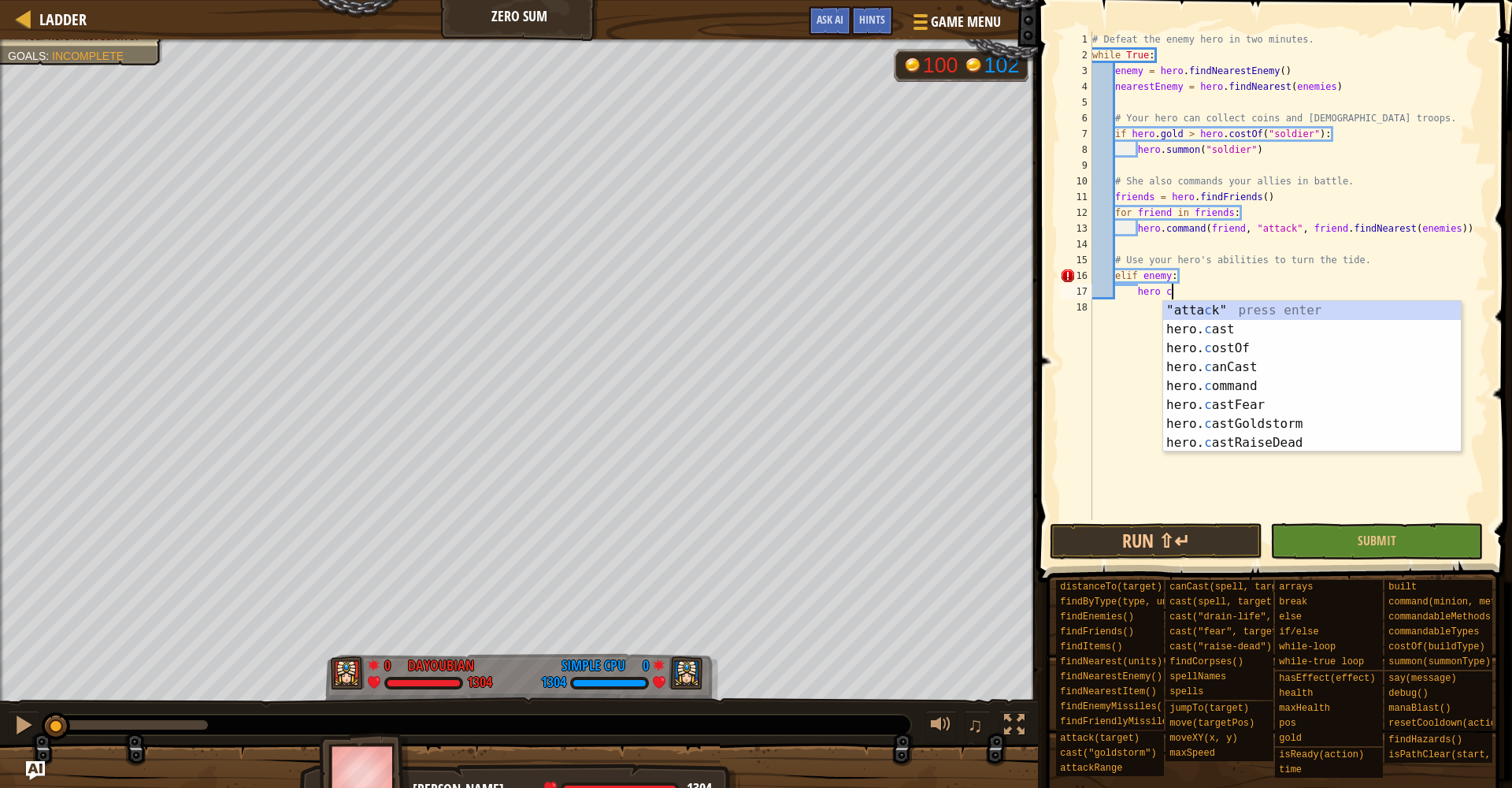
scroll to position [7, 6]
click at [1177, 310] on div "hero. ca st press enter hero. ca nCast press enter hero. ca stFear press enter …" at bounding box center [1312, 394] width 298 height 189
type textarea "hero.cast("drain-life", target)"
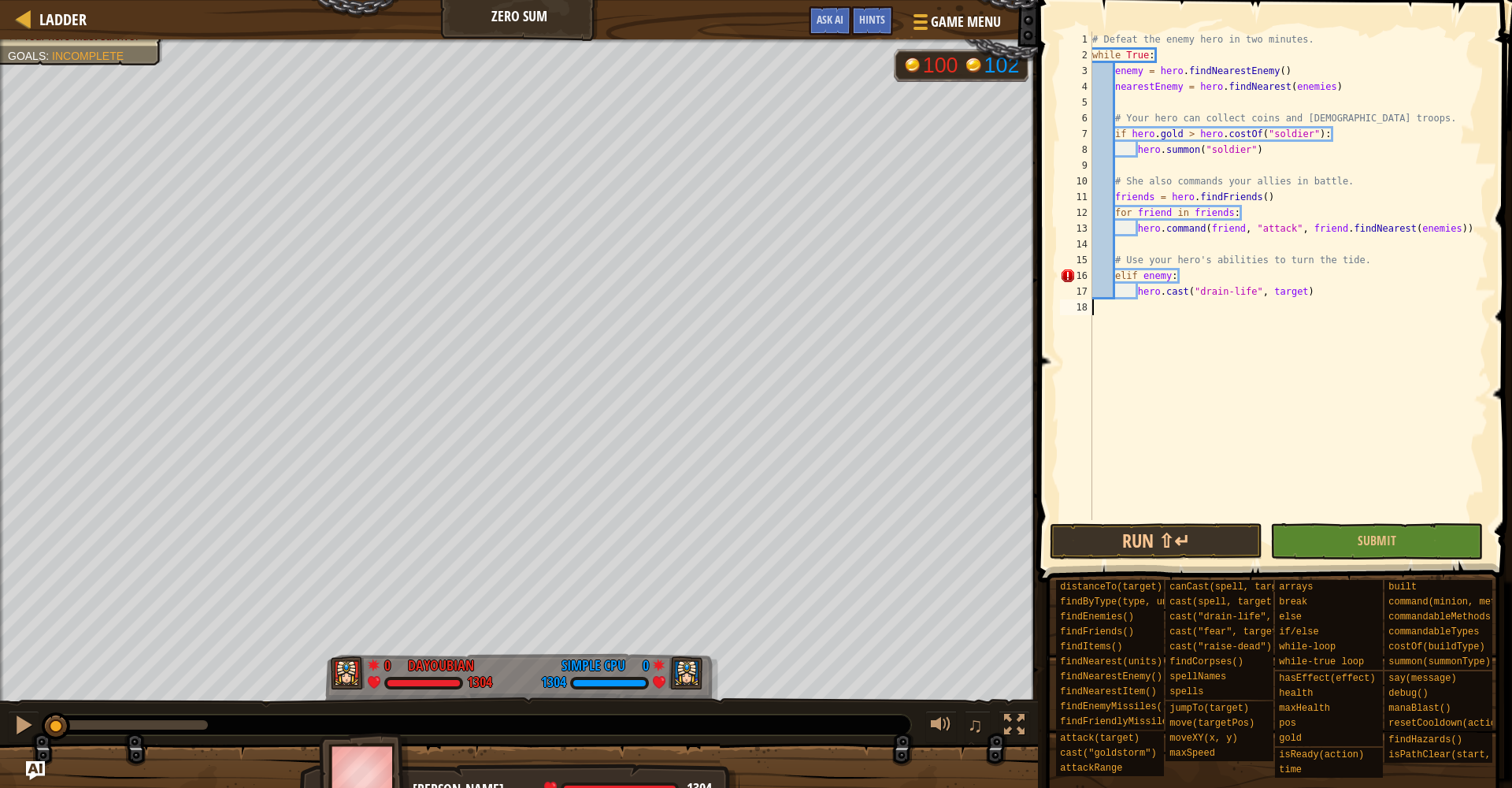
click at [1253, 329] on div "# Defeat the enemy hero in two minutes. while True : enemy = hero . findNearest…" at bounding box center [1290, 292] width 400 height 520
drag, startPoint x: 1307, startPoint y: 295, endPoint x: 1276, endPoint y: 298, distance: 31.1
click at [1276, 298] on div "# Defeat the enemy hero in two minutes. while True : enemy = hero . findNearest…" at bounding box center [1290, 292] width 400 height 520
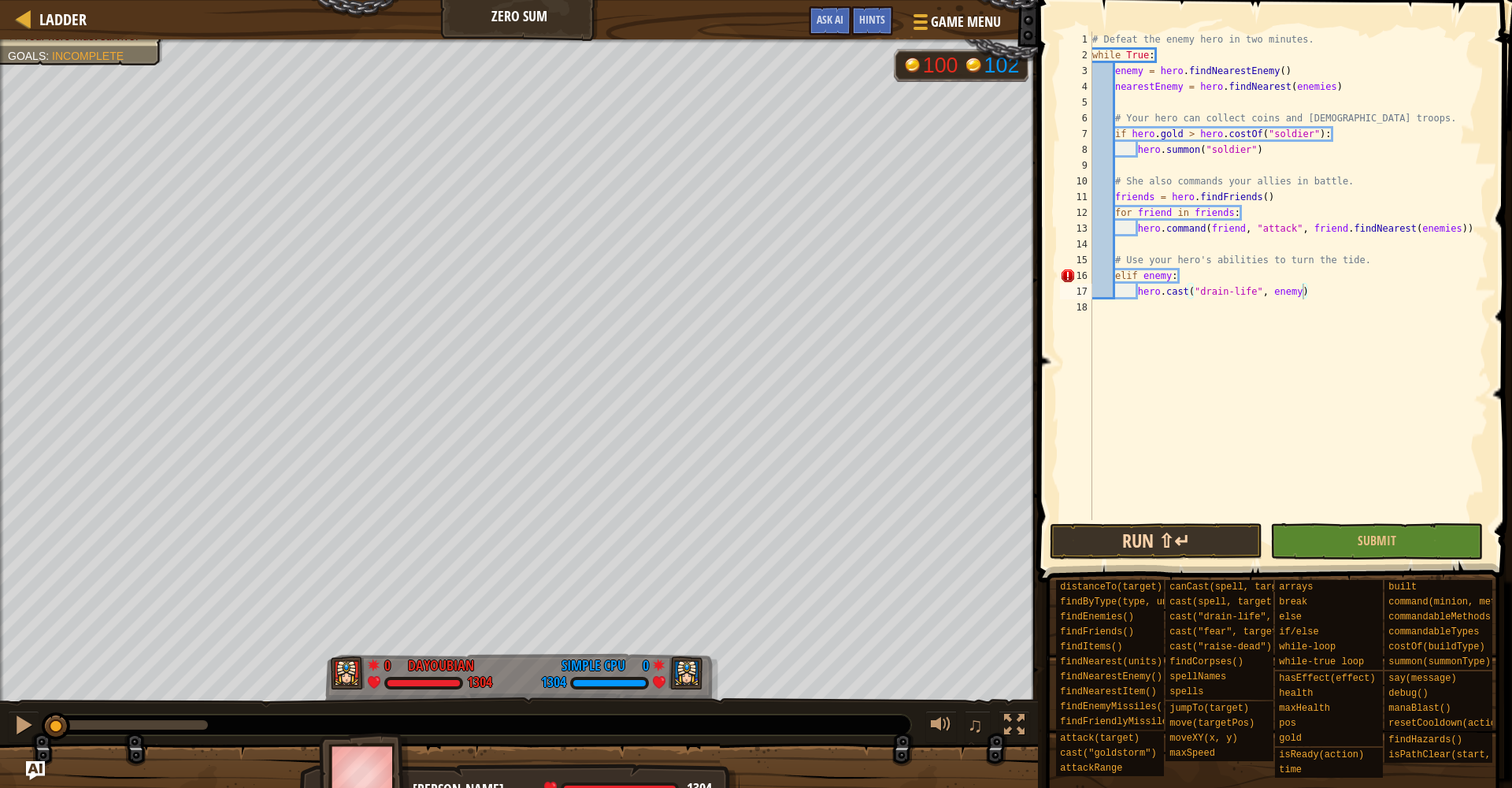
click at [1209, 538] on button "Run ⇧↵" at bounding box center [1156, 541] width 213 height 37
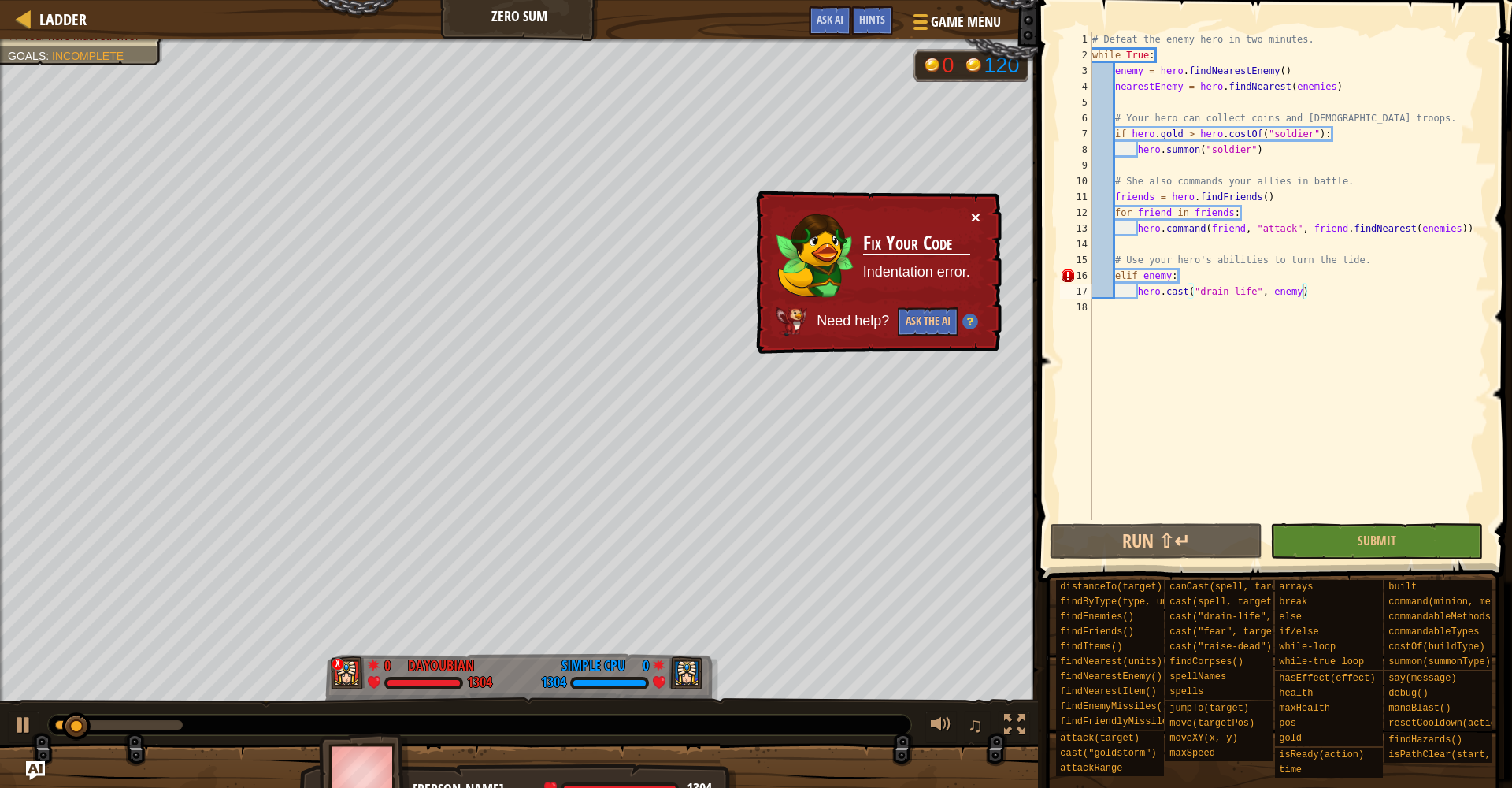
click at [971, 215] on button "×" at bounding box center [976, 217] width 10 height 17
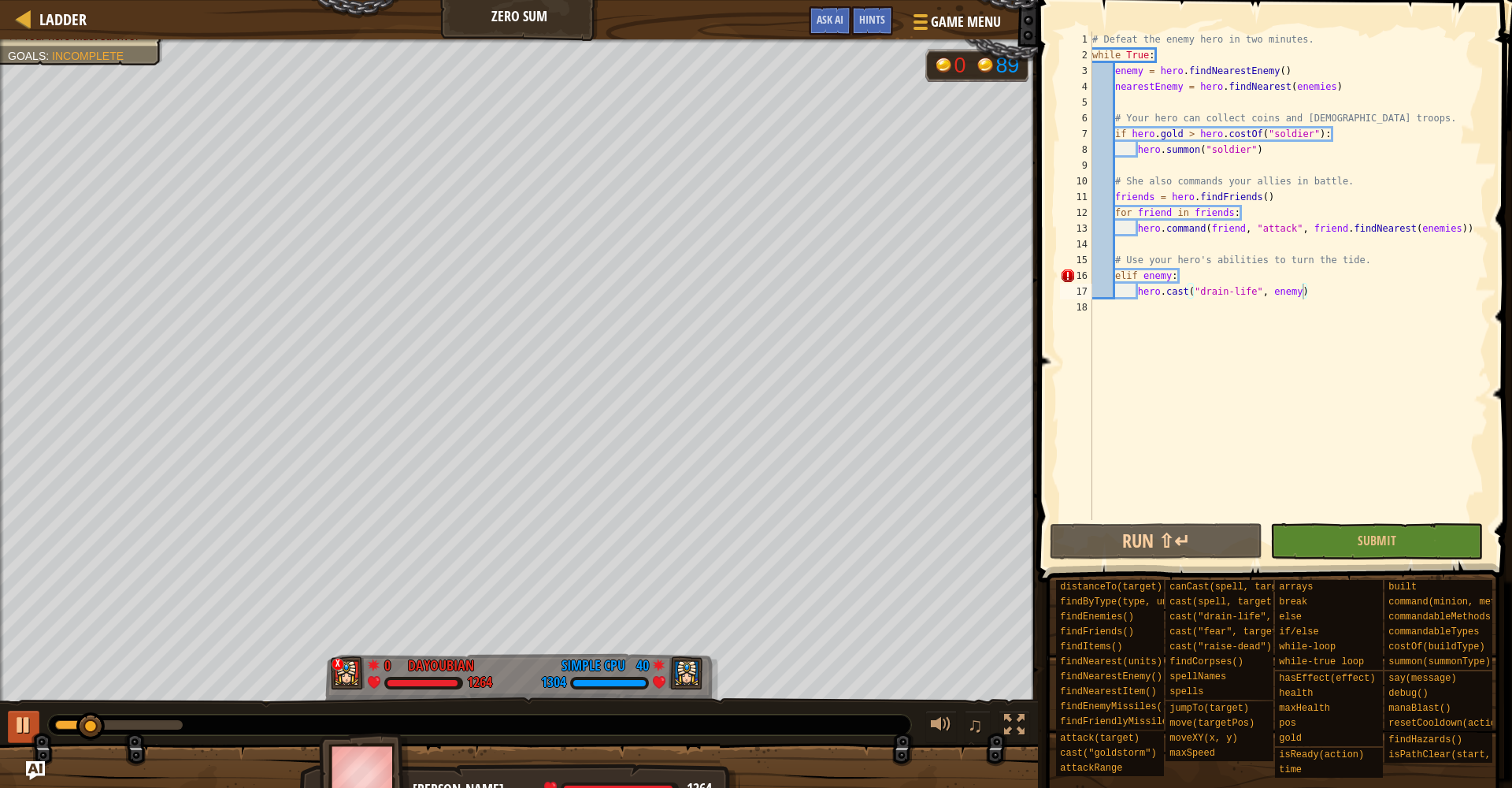
click at [31, 726] on div at bounding box center [24, 724] width 21 height 21
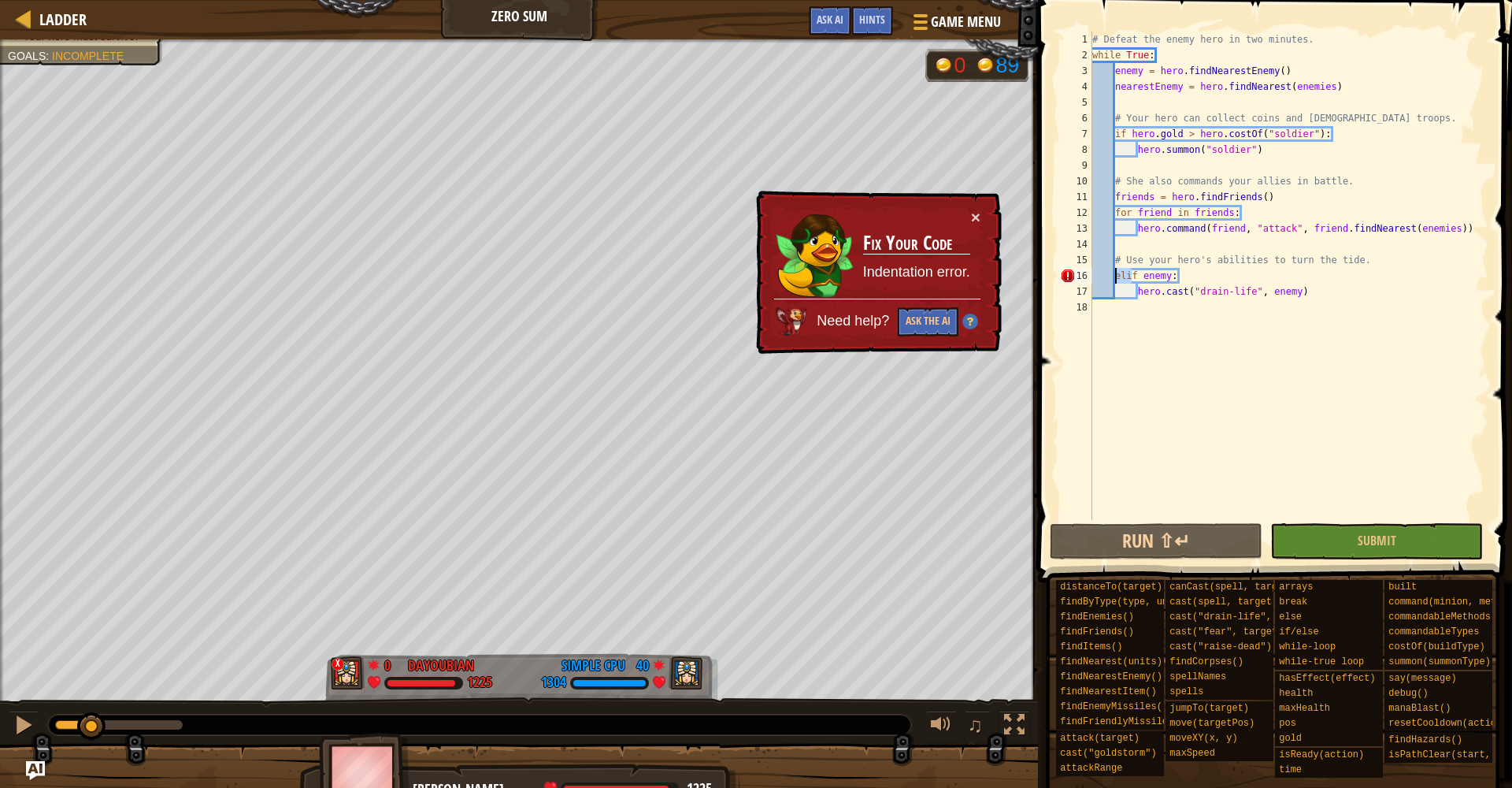
drag, startPoint x: 1129, startPoint y: 277, endPoint x: 1115, endPoint y: 281, distance: 14.6
click at [1115, 281] on div "# Defeat the enemy hero in two minutes. while True : enemy = hero . findNearest…" at bounding box center [1290, 292] width 400 height 520
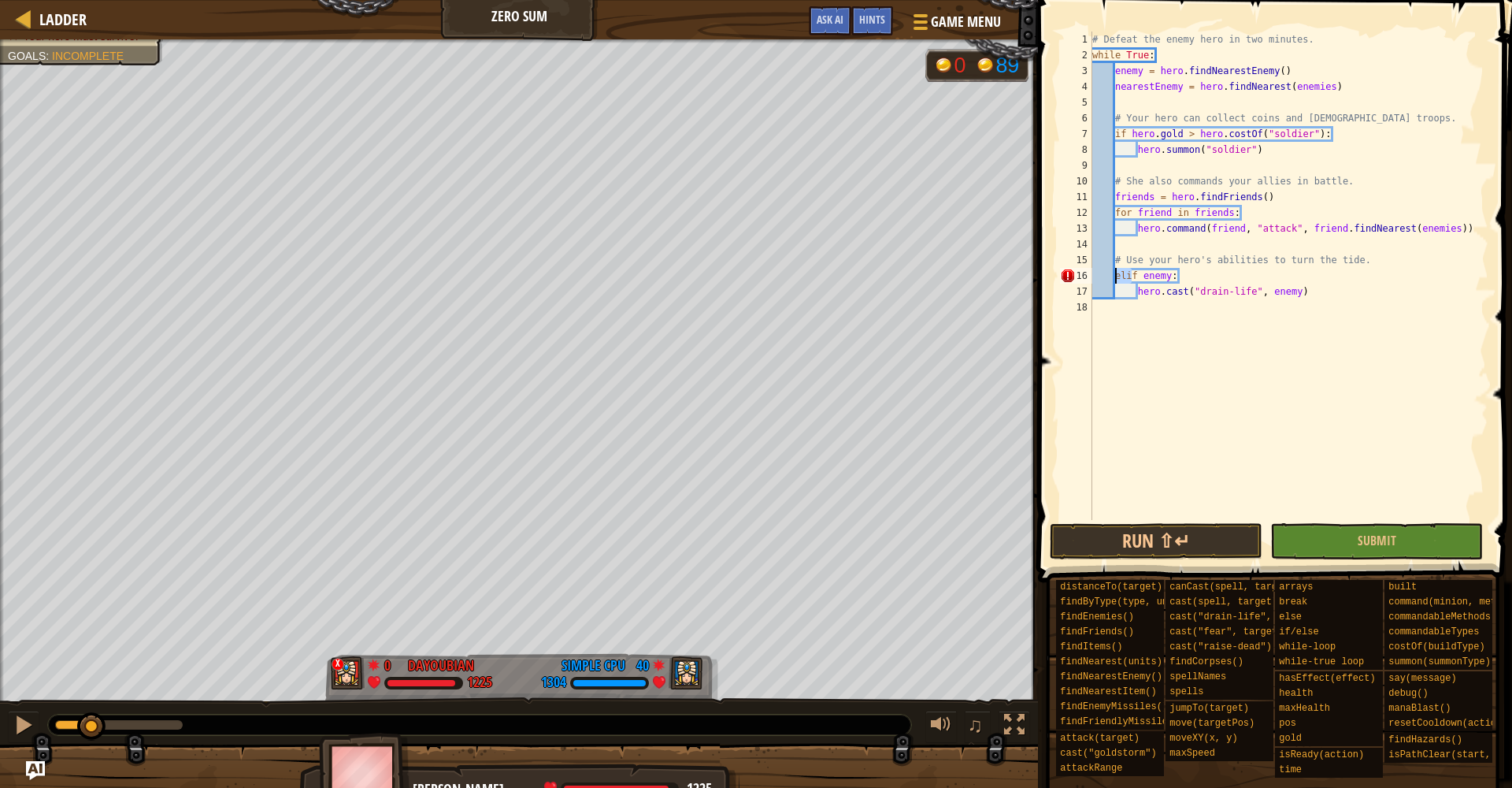
scroll to position [7, 5]
type textarea "if enemy:"
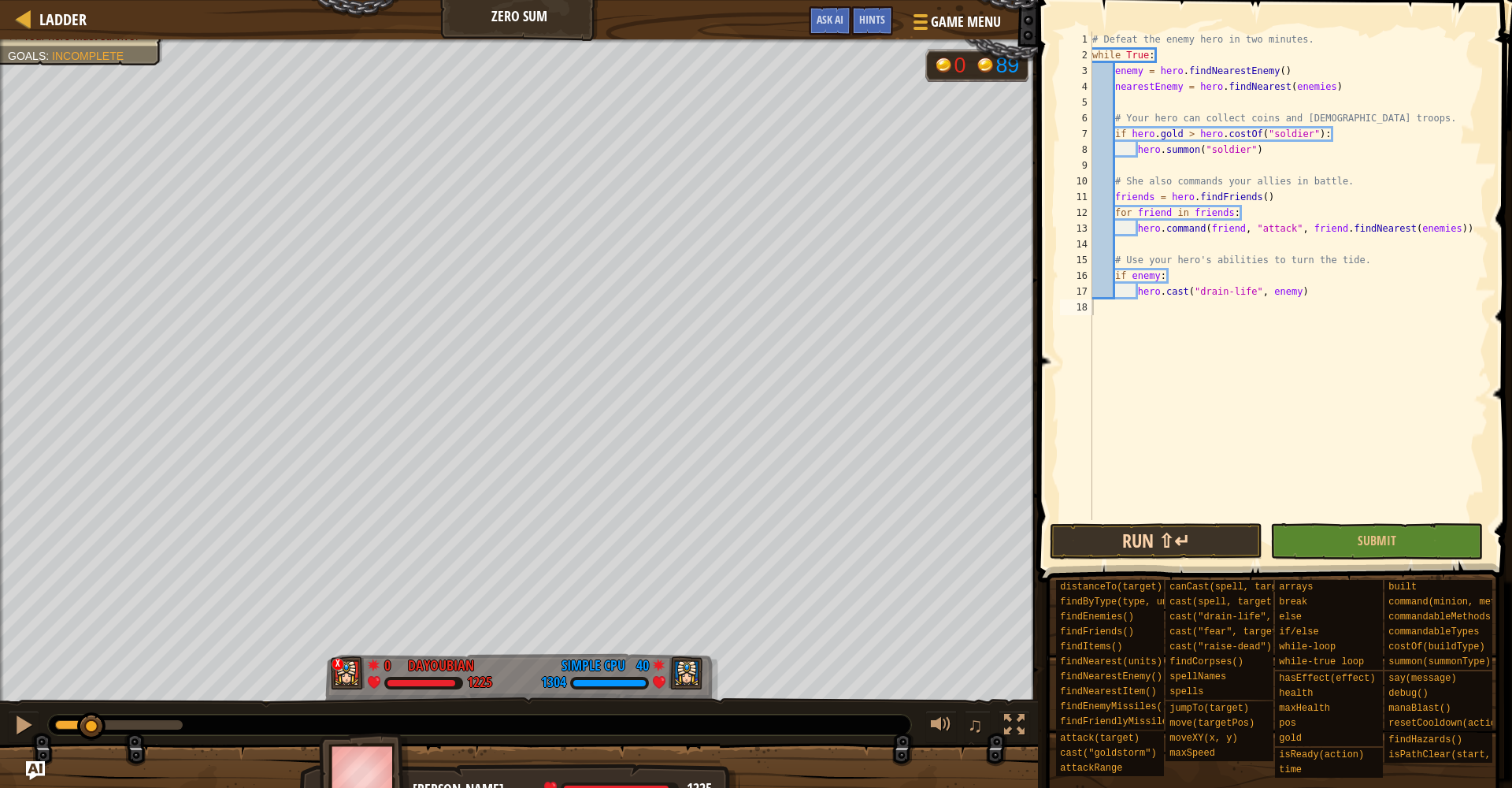
click at [1167, 538] on button "Run ⇧↵" at bounding box center [1156, 541] width 213 height 37
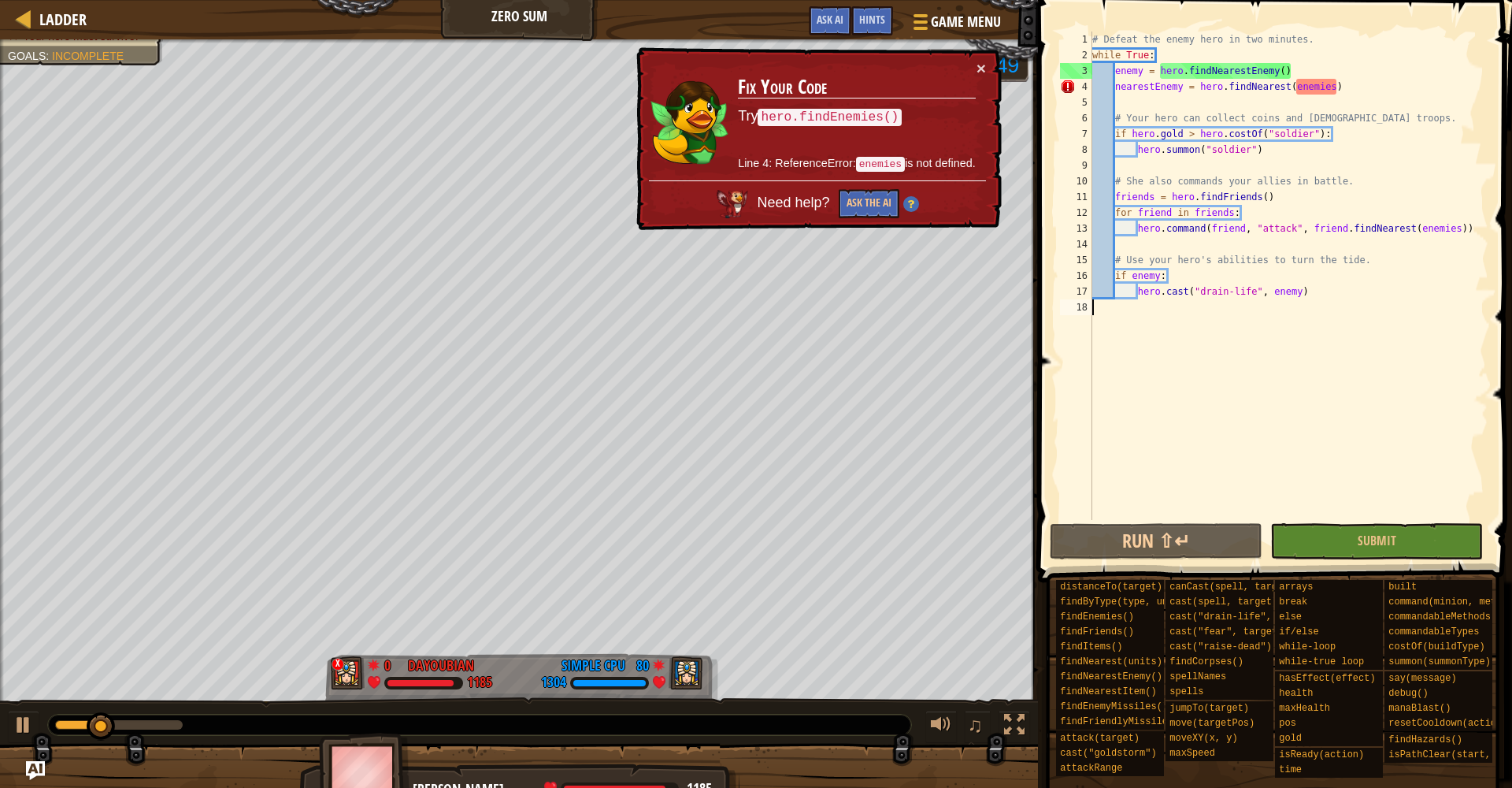
click at [971, 71] on td "Fix Your Code Try hero.findEnemies() Line 4: ReferenceError: enemies is not def…" at bounding box center [857, 121] width 239 height 121
click at [978, 70] on button "×" at bounding box center [982, 68] width 10 height 17
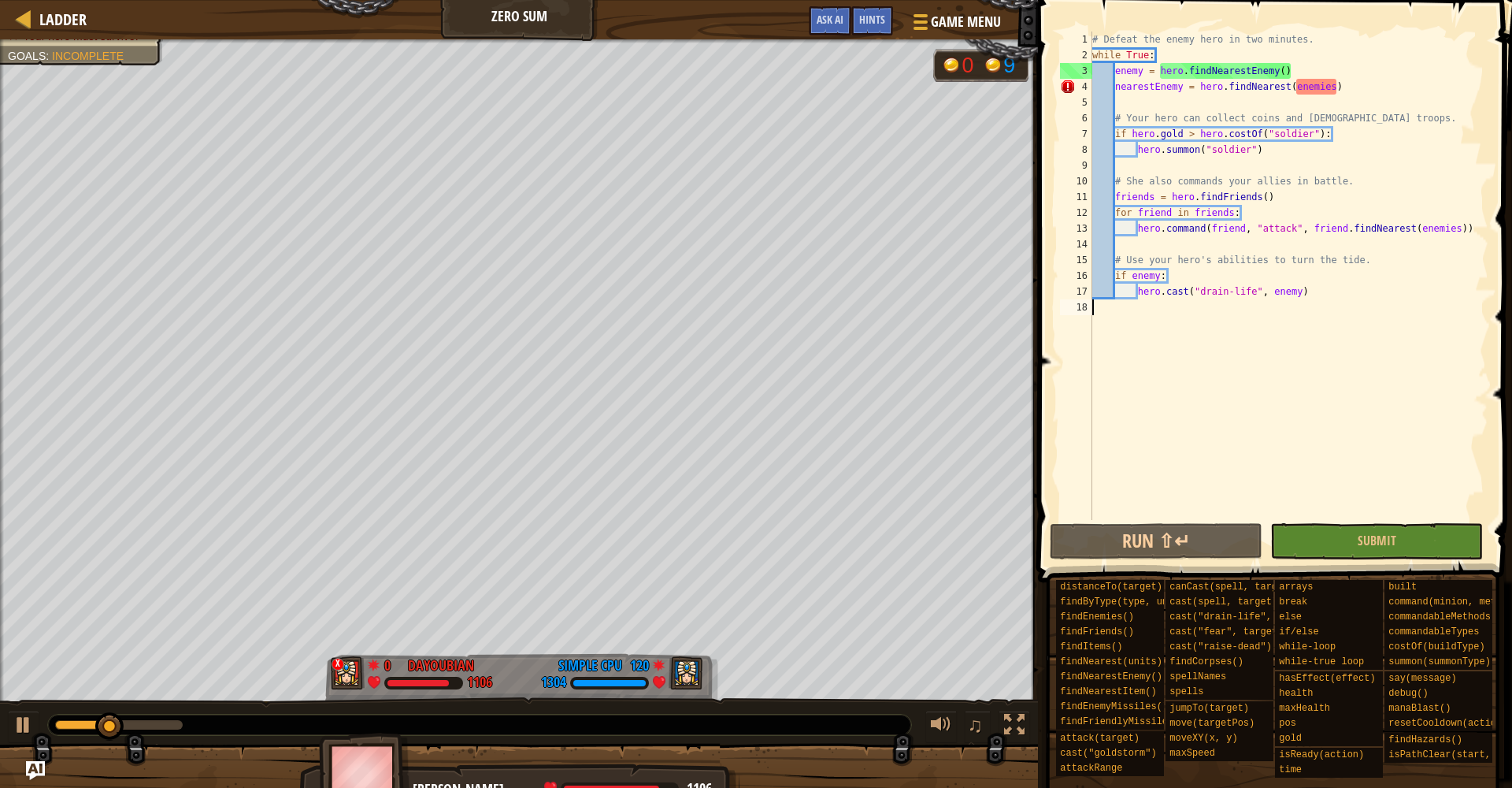
scroll to position [0, 0]
click at [20, 735] on div at bounding box center [24, 724] width 21 height 21
click at [982, 25] on span "Game Menu" at bounding box center [966, 22] width 73 height 22
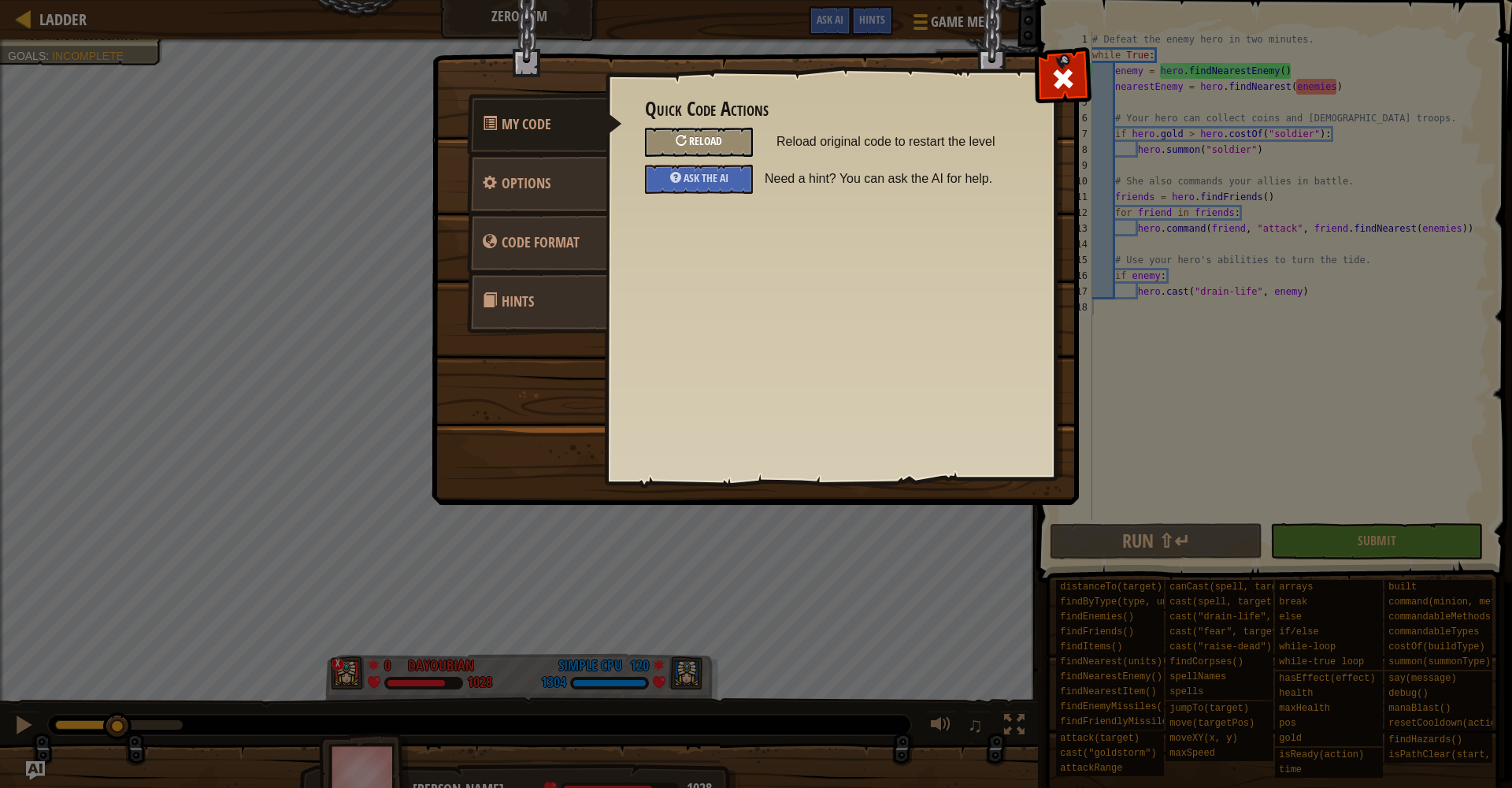
click at [726, 151] on div "Reload" at bounding box center [698, 141] width 108 height 29
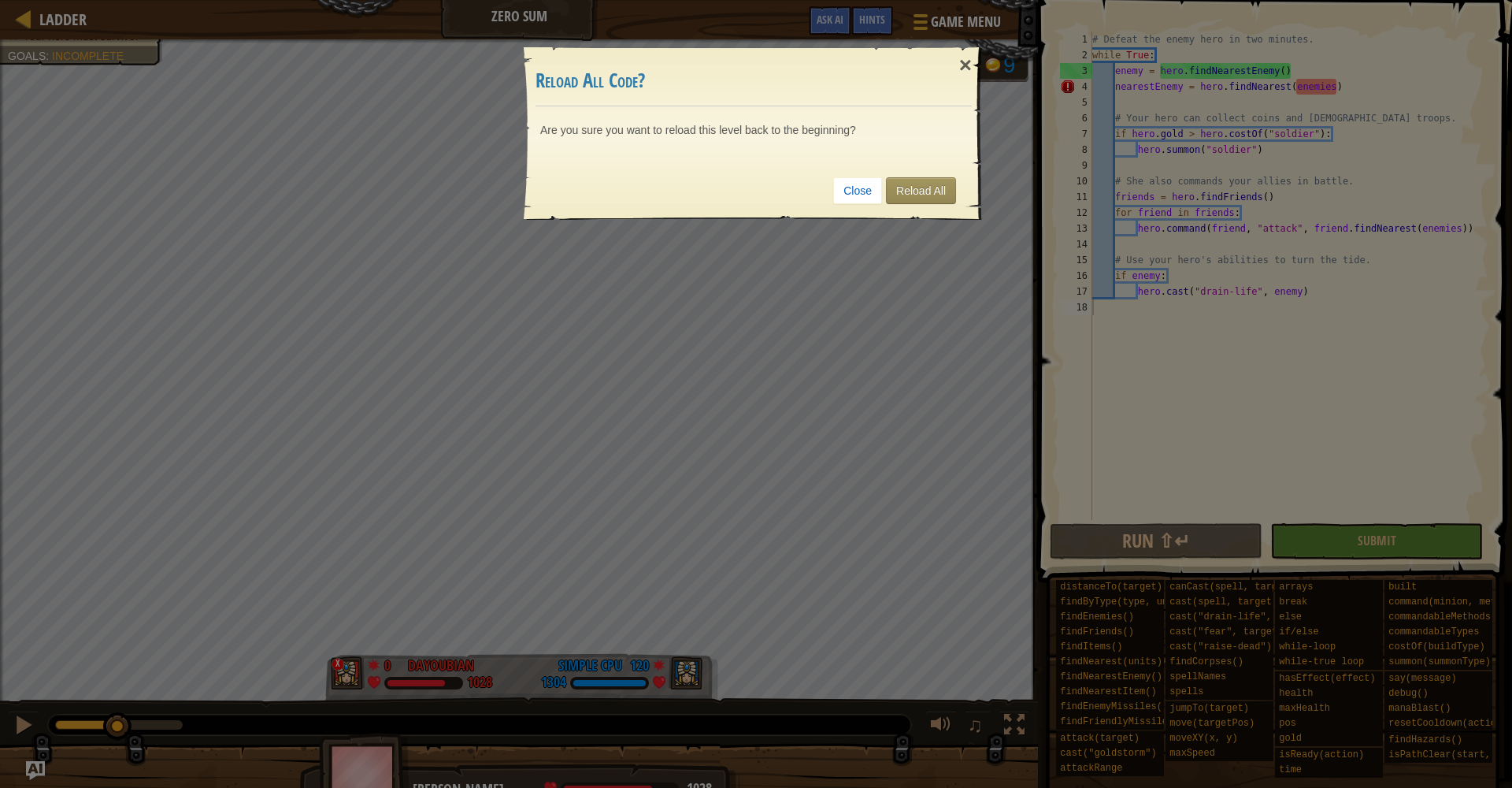
drag, startPoint x: 912, startPoint y: 192, endPoint x: 881, endPoint y: 230, distance: 49.0
click at [912, 192] on link "Reload All" at bounding box center [921, 190] width 70 height 27
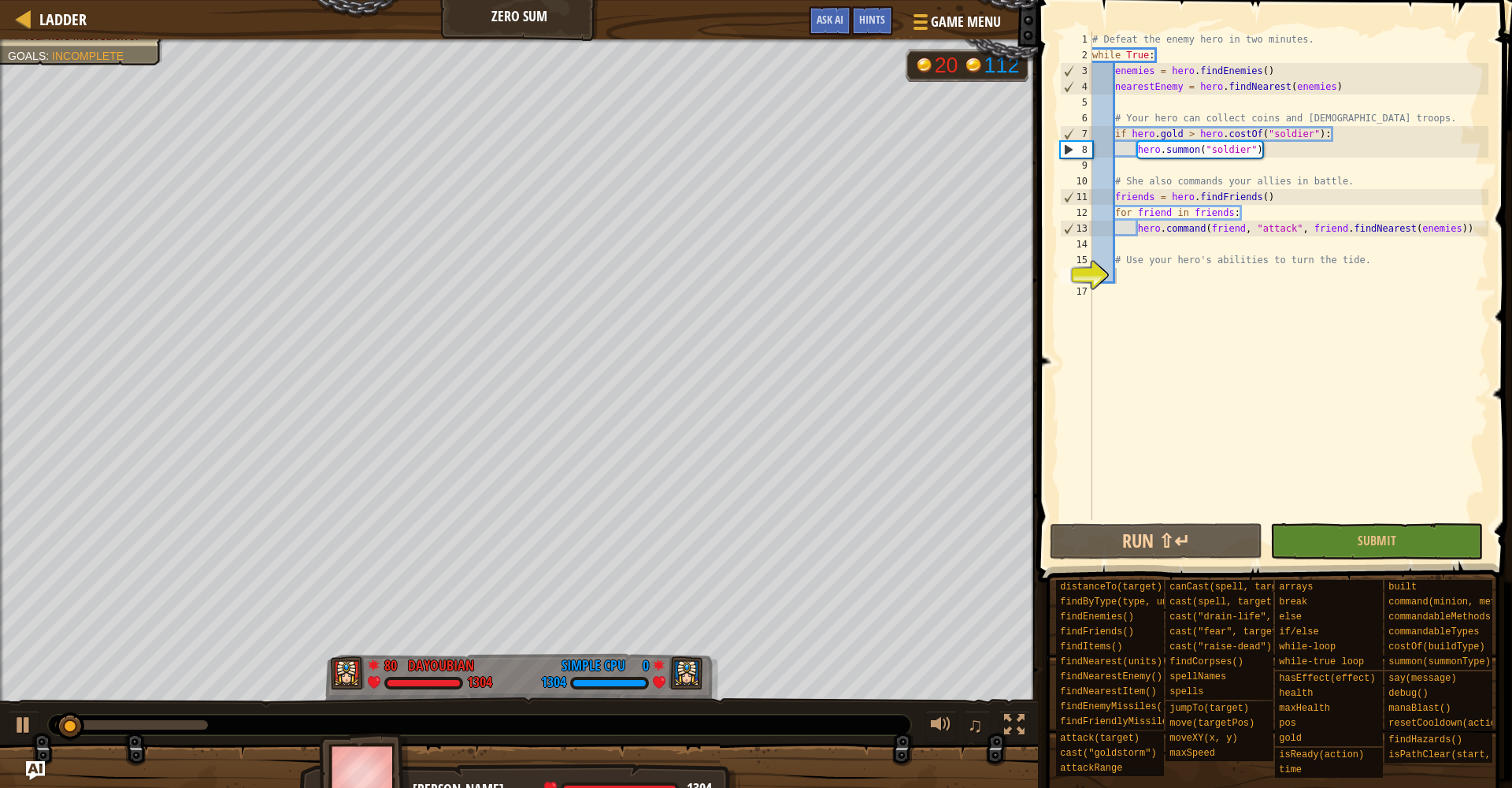
drag, startPoint x: 23, startPoint y: 733, endPoint x: 44, endPoint y: 733, distance: 21.0
click at [23, 733] on div at bounding box center [24, 724] width 21 height 21
drag, startPoint x: 60, startPoint y: 731, endPoint x: 34, endPoint y: 733, distance: 26.1
click at [34, 733] on div "♫" at bounding box center [519, 721] width 1038 height 47
click at [990, 29] on span "Game Menu" at bounding box center [966, 22] width 73 height 22
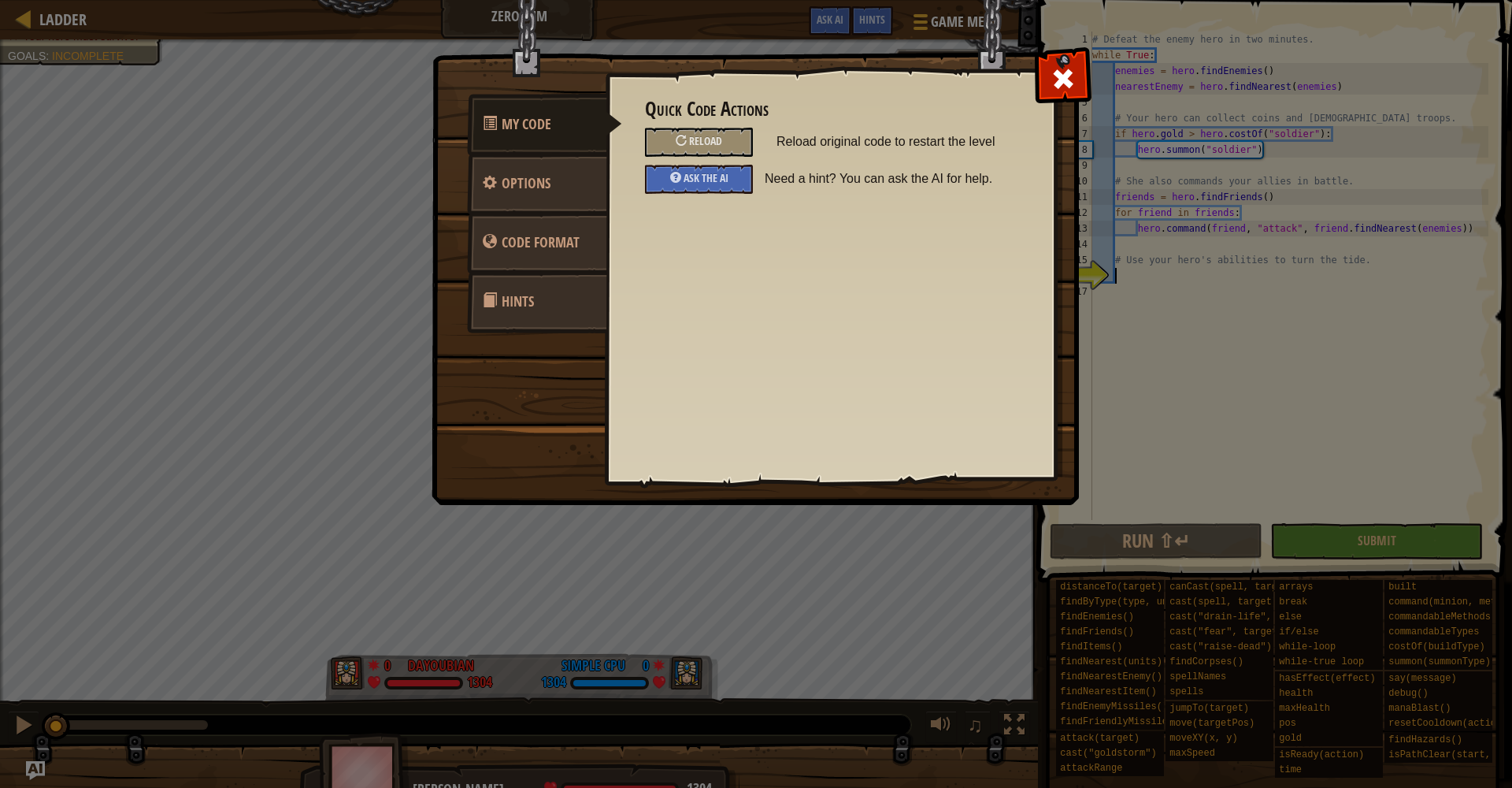
click at [568, 238] on span "Code Format" at bounding box center [540, 242] width 78 height 20
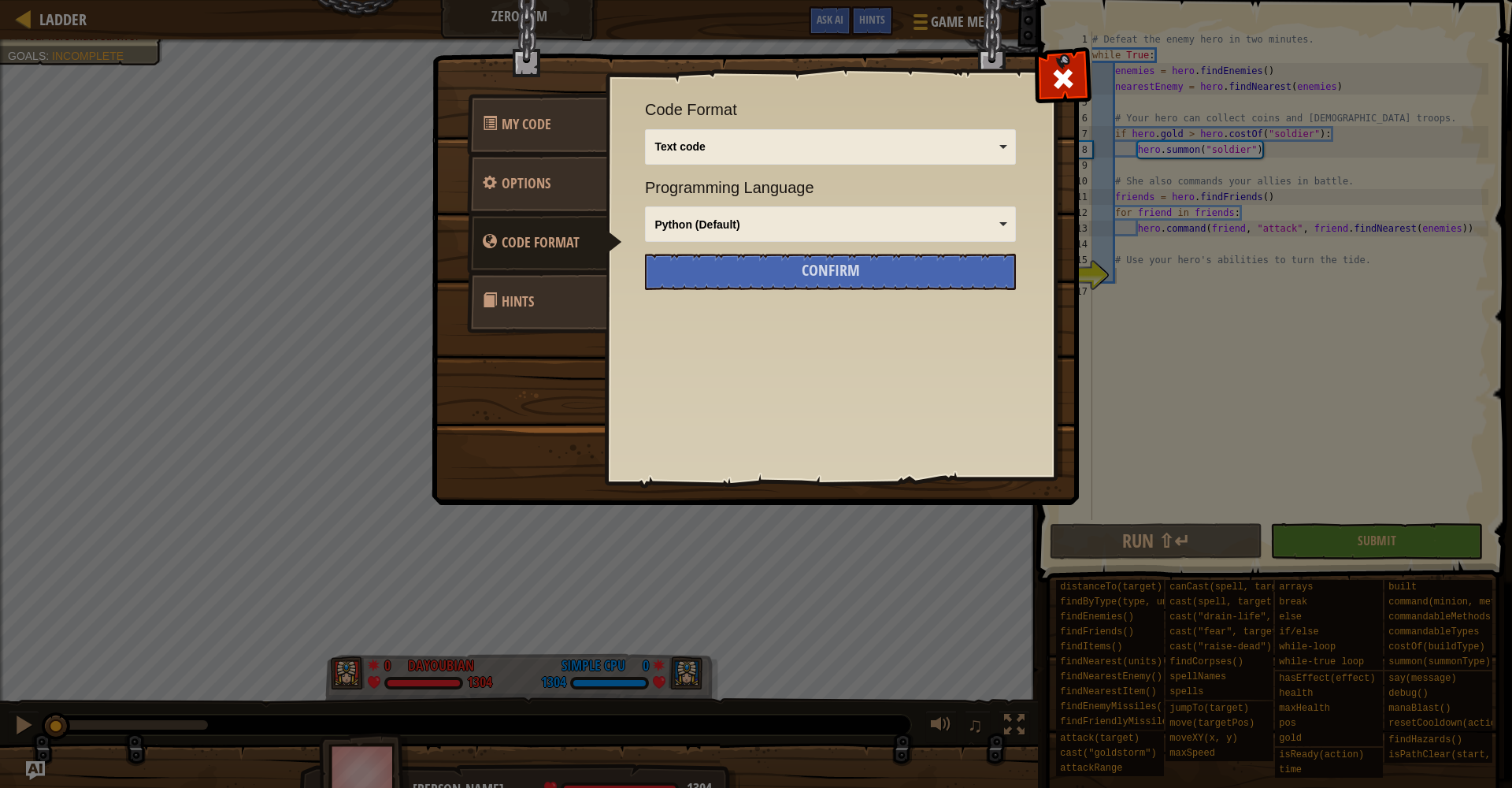
click at [1067, 86] on span at bounding box center [1063, 78] width 25 height 25
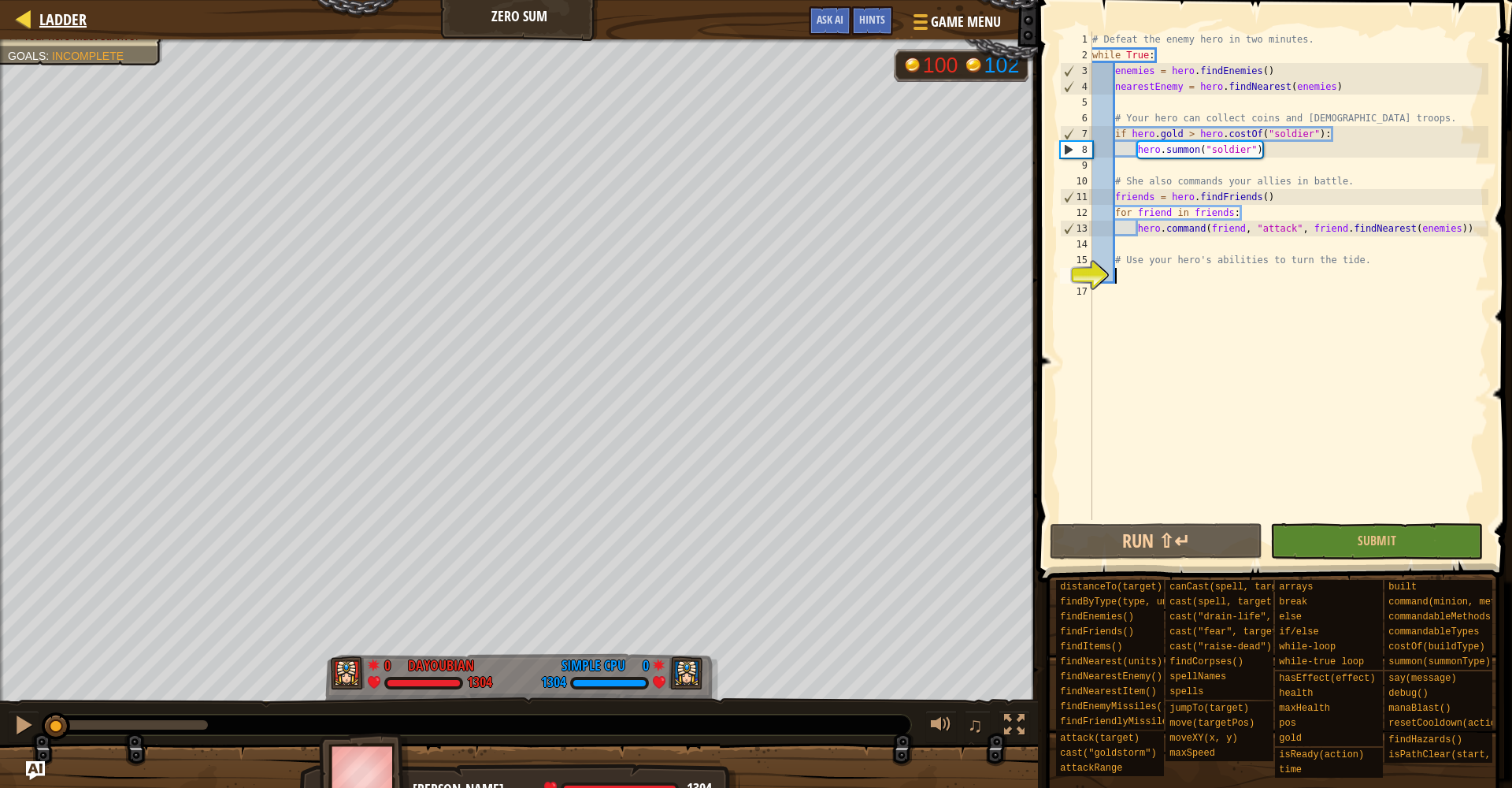
click at [47, 25] on span "Ladder" at bounding box center [63, 20] width 47 height 22
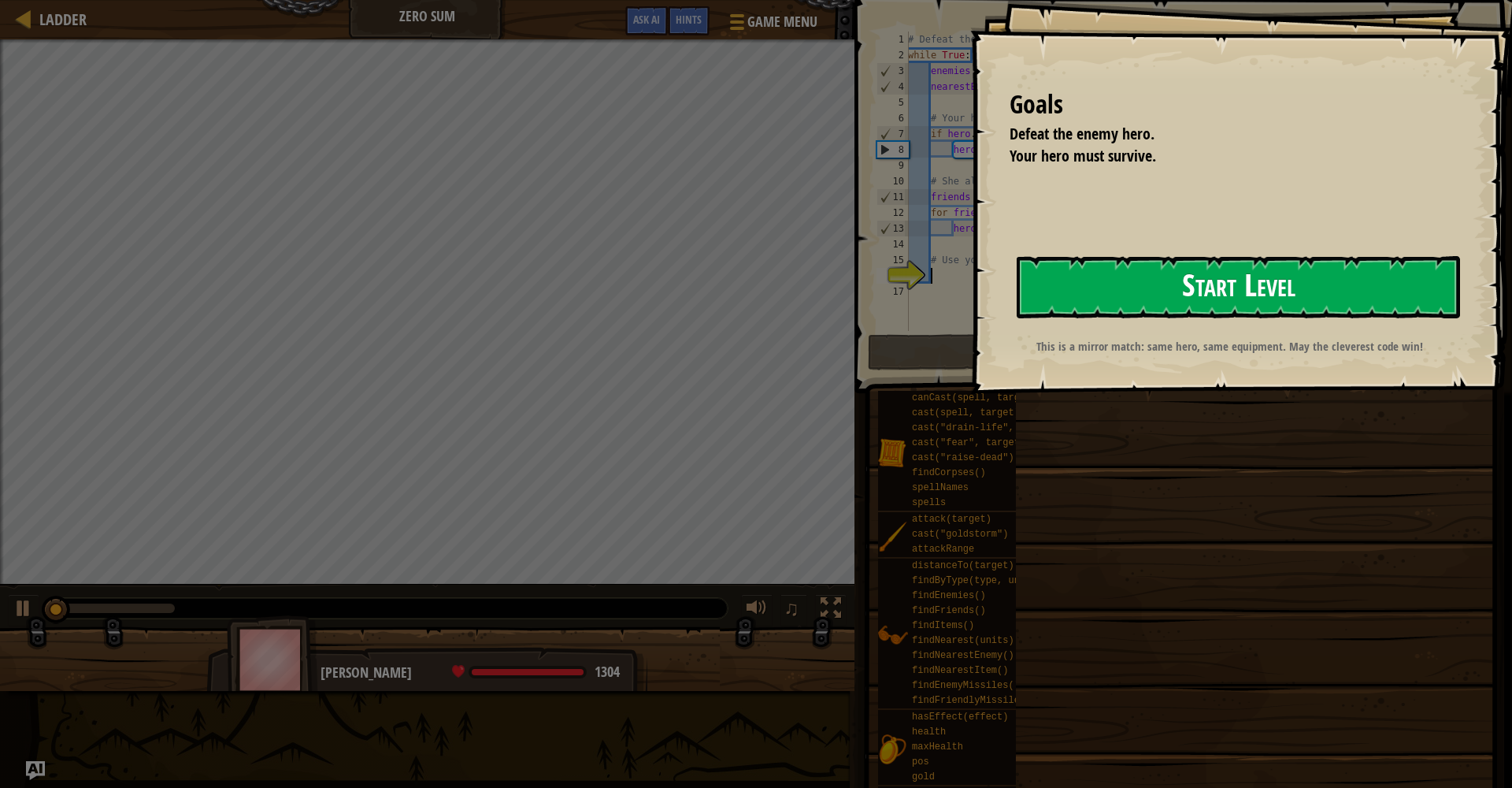
drag, startPoint x: 1059, startPoint y: 273, endPoint x: 1079, endPoint y: 290, distance: 26.2
click at [1071, 285] on button "Start Level" at bounding box center [1238, 287] width 443 height 62
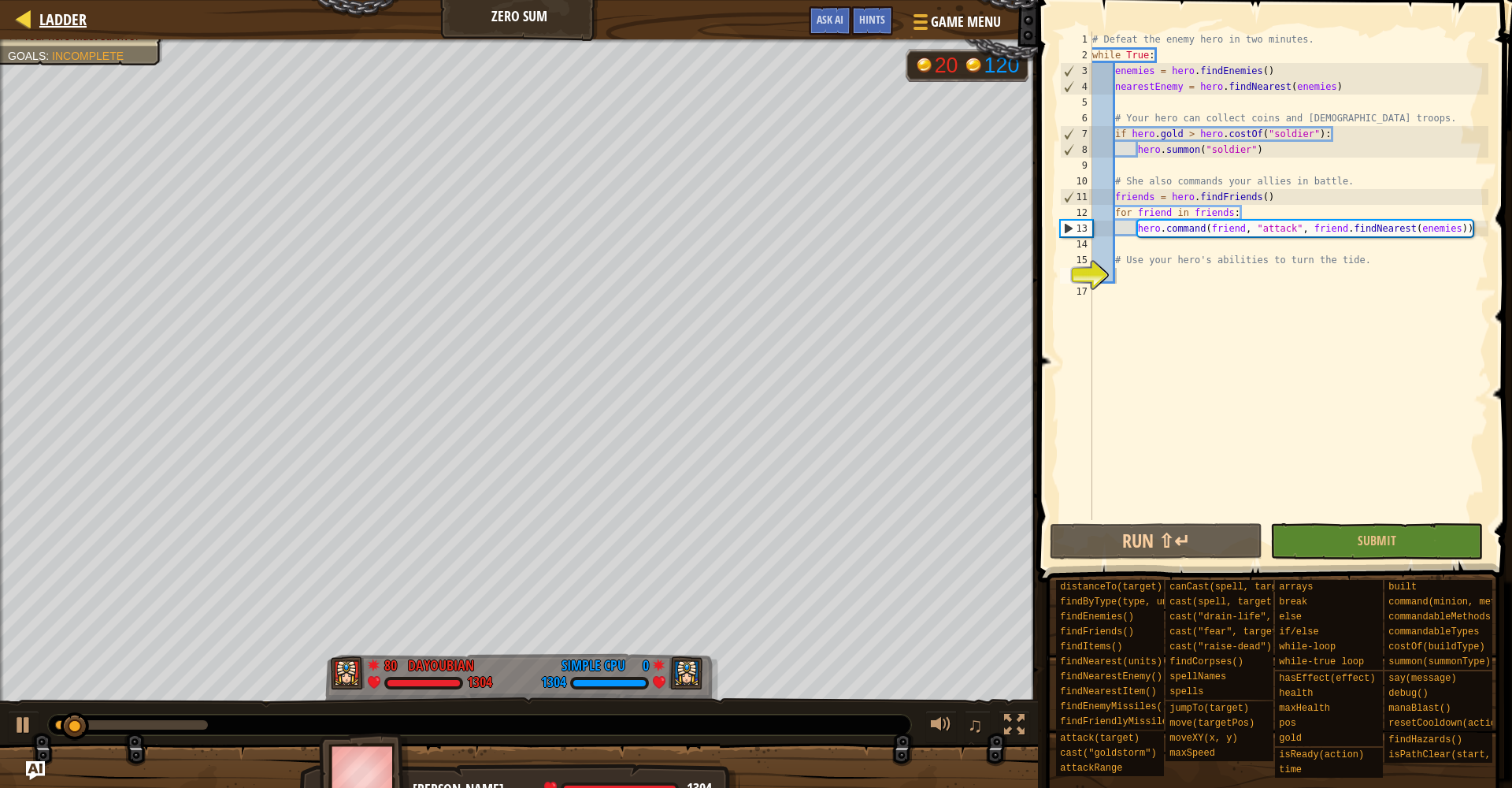
click at [54, 22] on span "Ladder" at bounding box center [63, 20] width 47 height 22
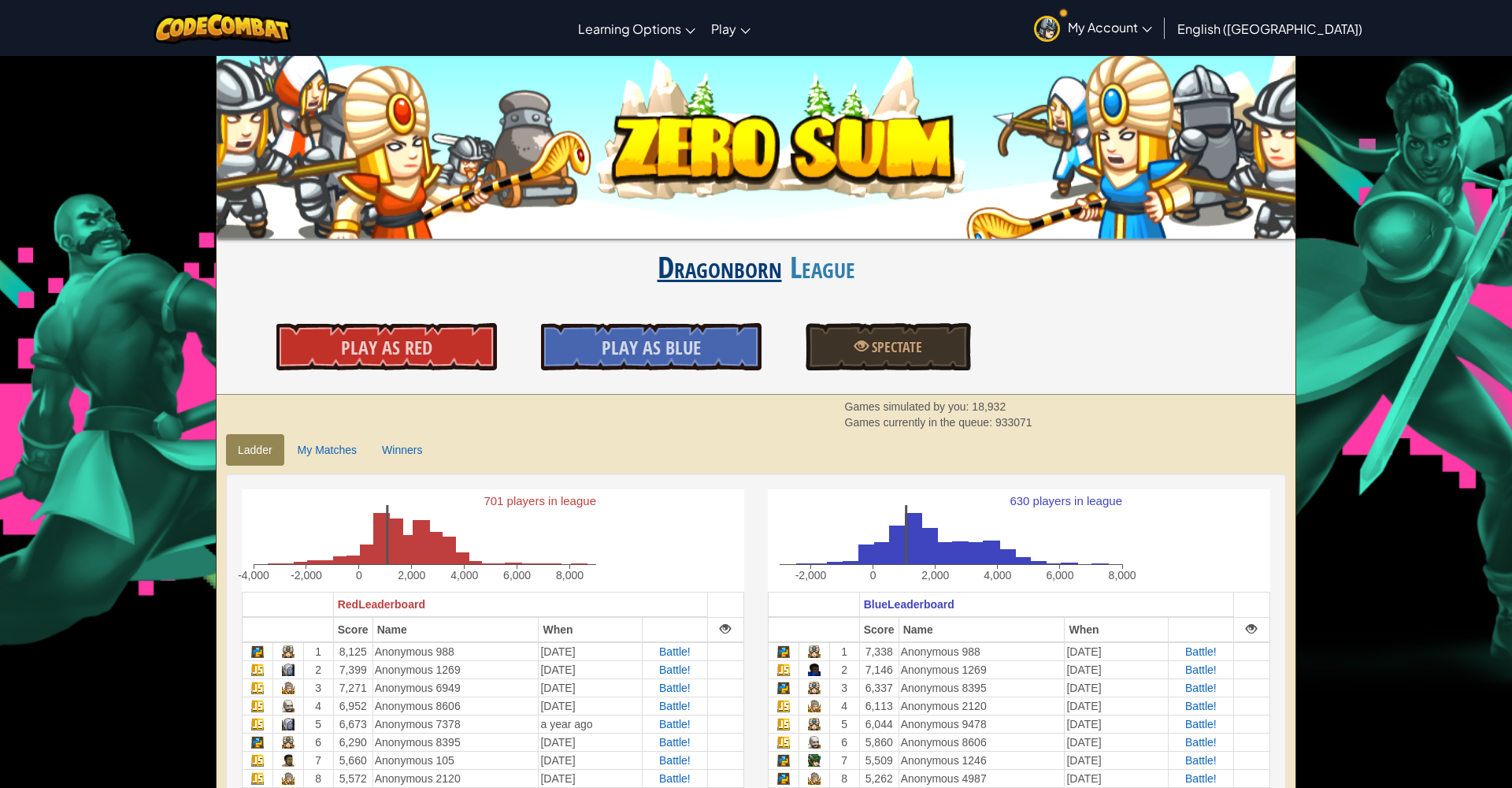
click at [718, 263] on link "Dragonborn" at bounding box center [720, 267] width 125 height 42
